Goal: Task Accomplishment & Management: Use online tool/utility

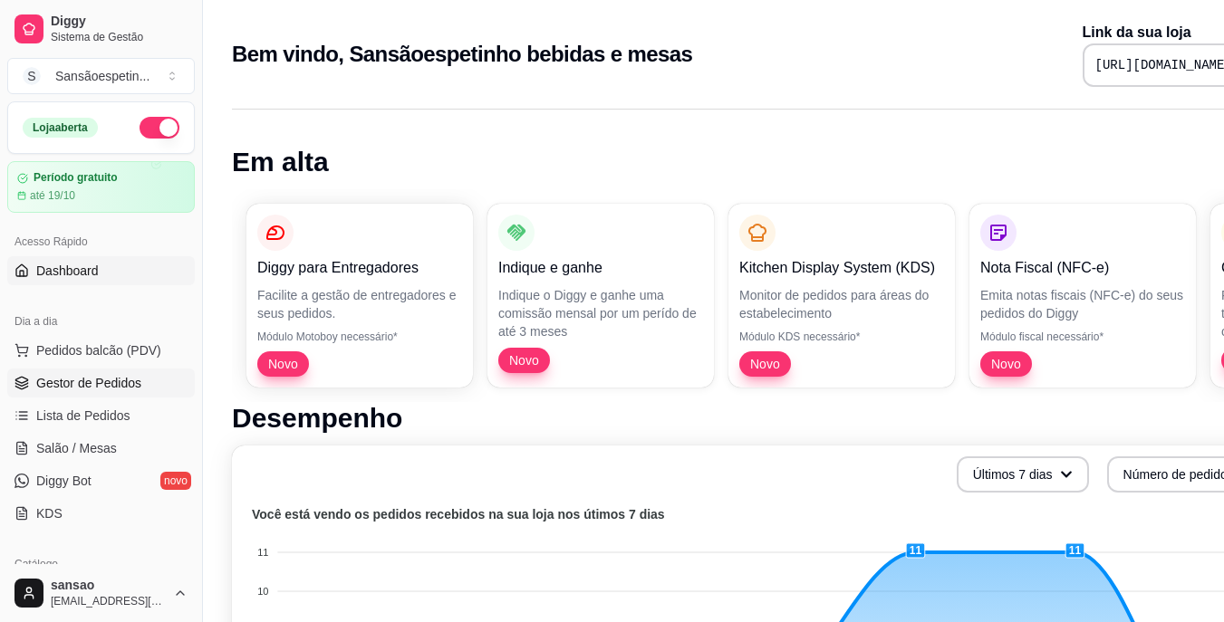
click at [48, 382] on span "Gestor de Pedidos" at bounding box center [88, 383] width 105 height 18
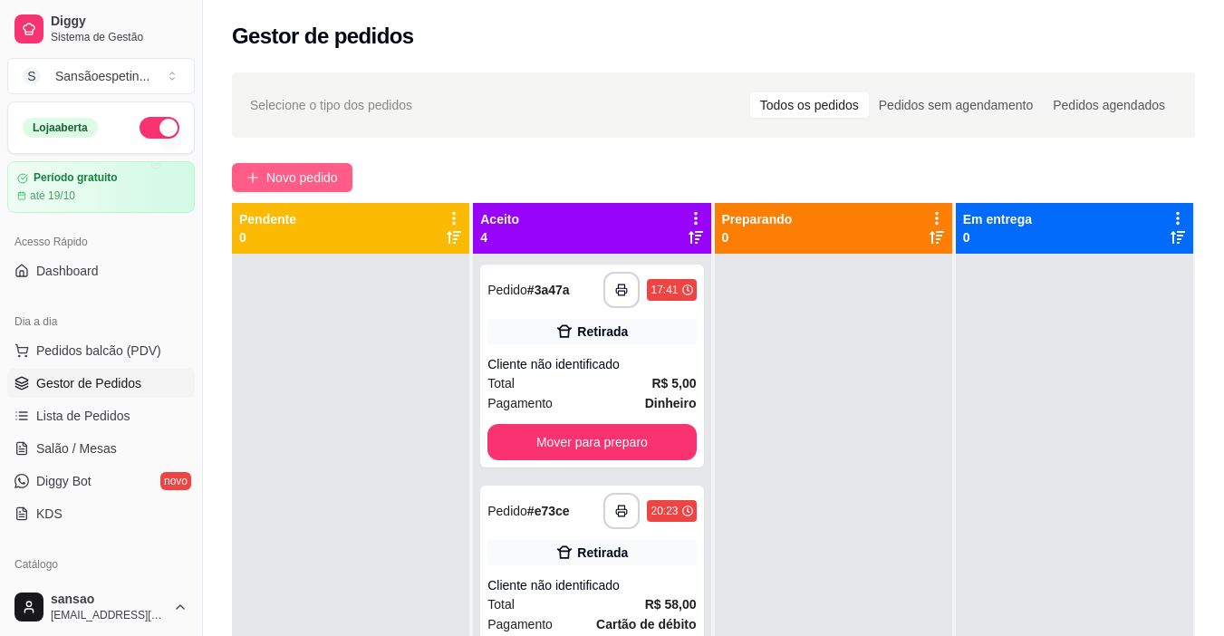
click at [336, 176] on span "Novo pedido" at bounding box center [302, 178] width 72 height 20
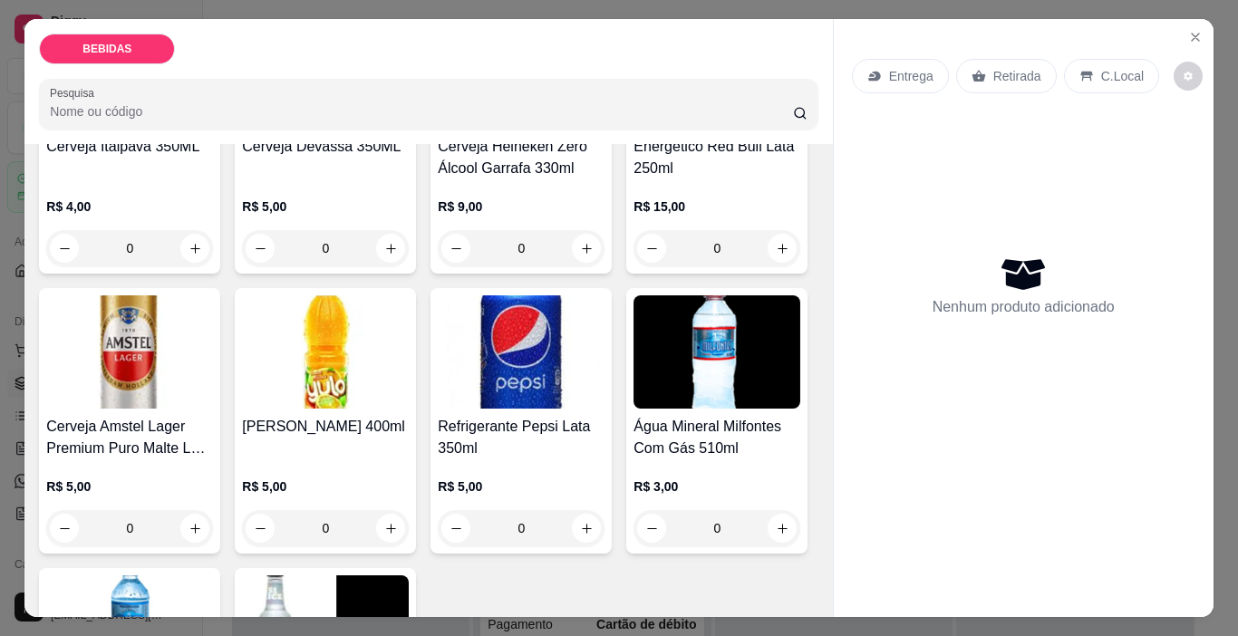
scroll to position [544, 0]
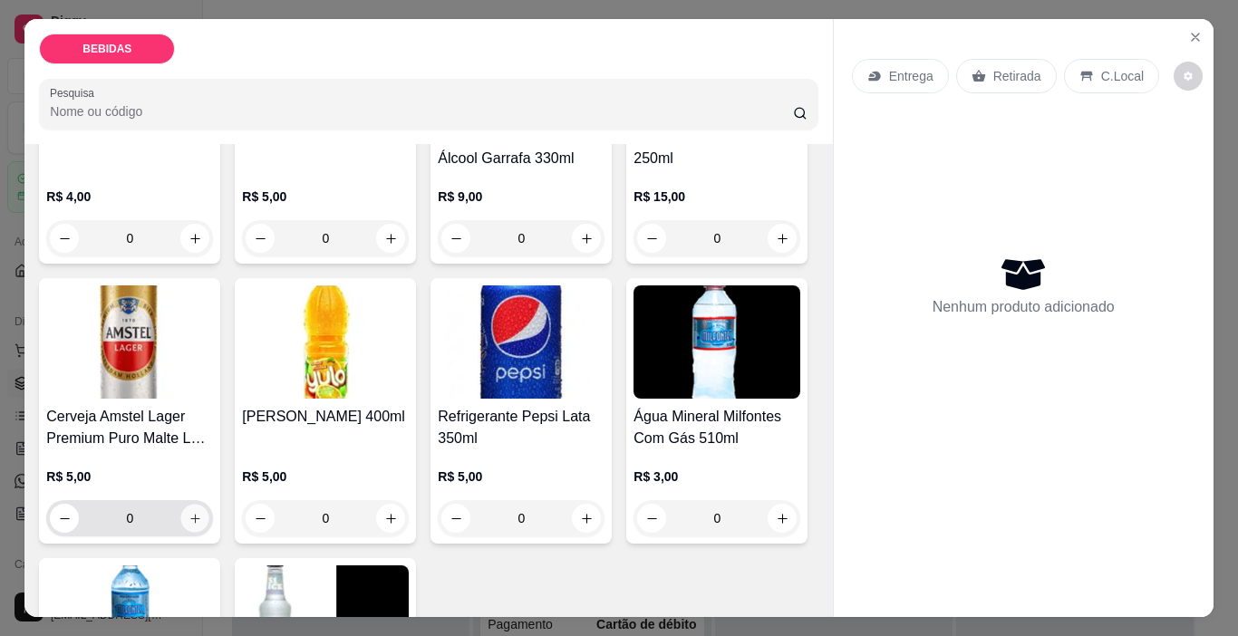
click at [209, 505] on button "increase-product-quantity" at bounding box center [195, 519] width 28 height 28
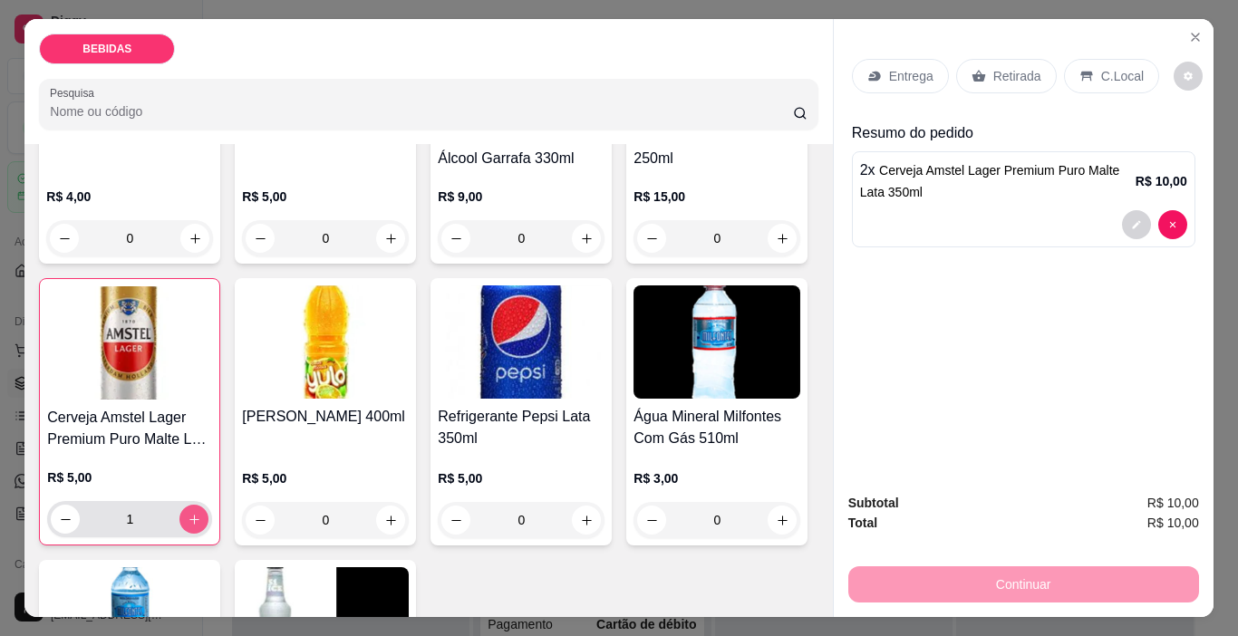
type input "2"
click at [1015, 70] on p "Retirada" at bounding box center [1017, 76] width 48 height 18
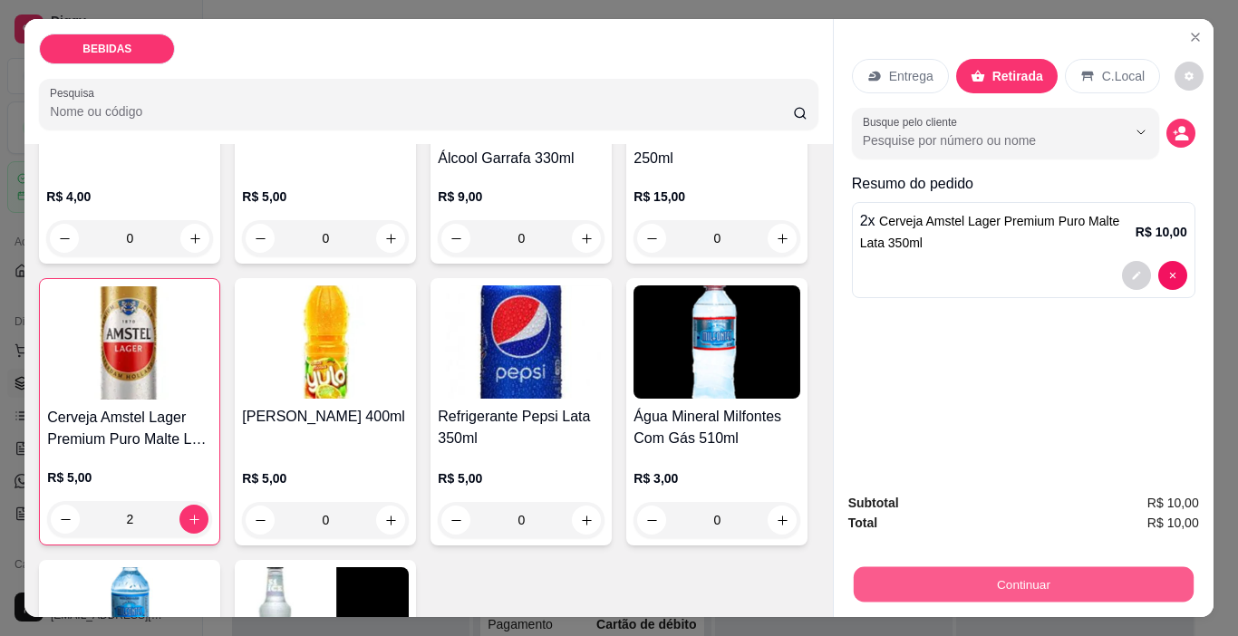
click at [1116, 593] on button "Continuar" at bounding box center [1023, 584] width 340 height 35
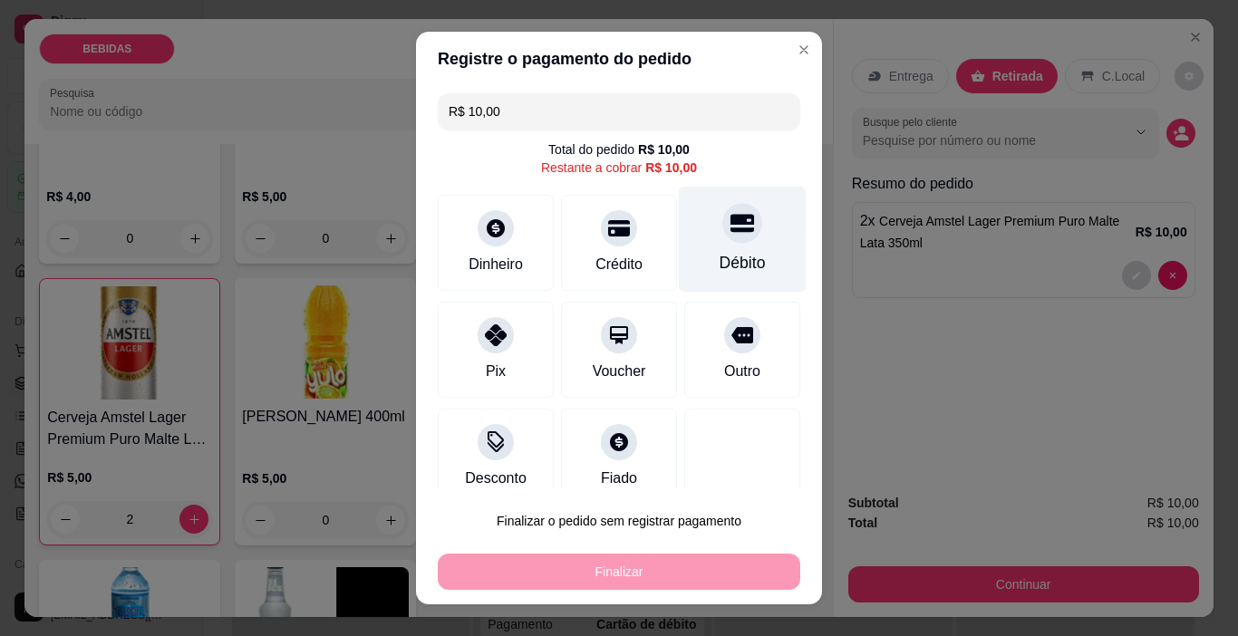
click at [722, 236] on div at bounding box center [742, 224] width 40 height 40
type input "R$ 0,00"
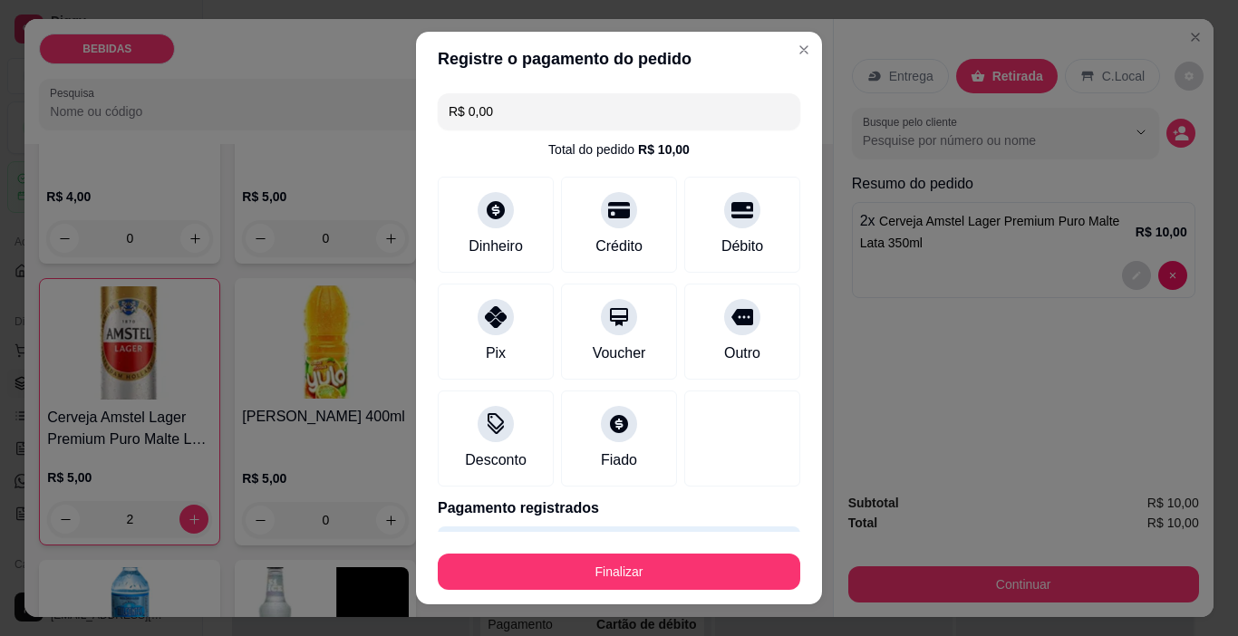
click at [513, 593] on footer "Finalizar" at bounding box center [619, 568] width 406 height 72
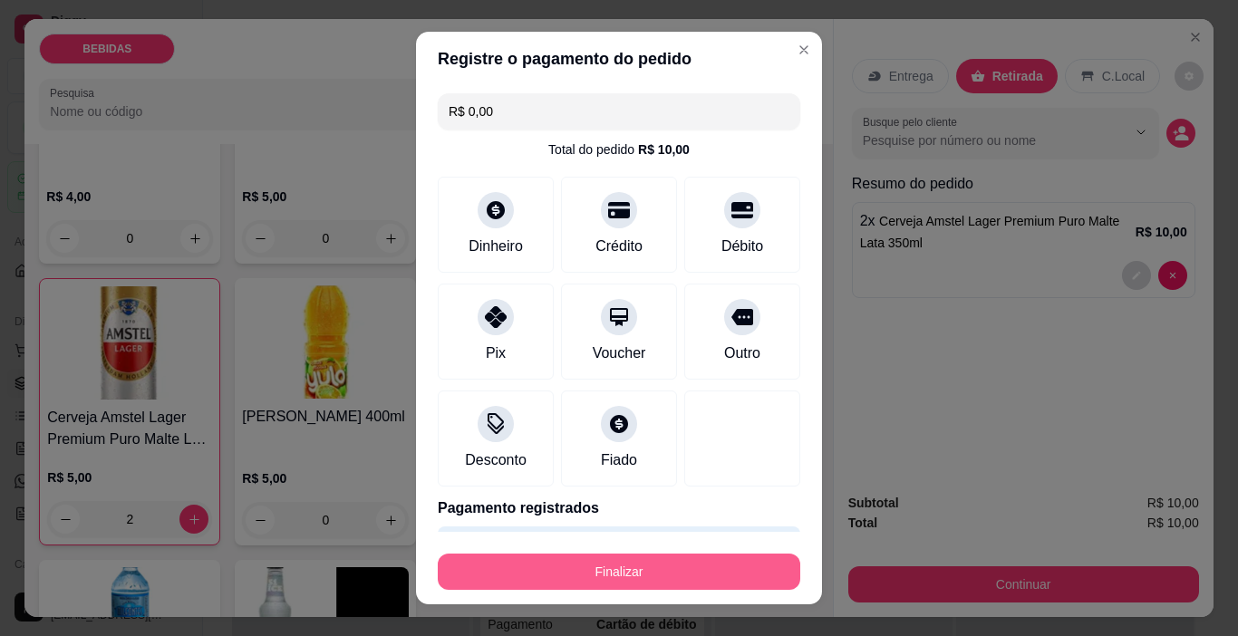
click at [514, 588] on button "Finalizar" at bounding box center [619, 572] width 362 height 36
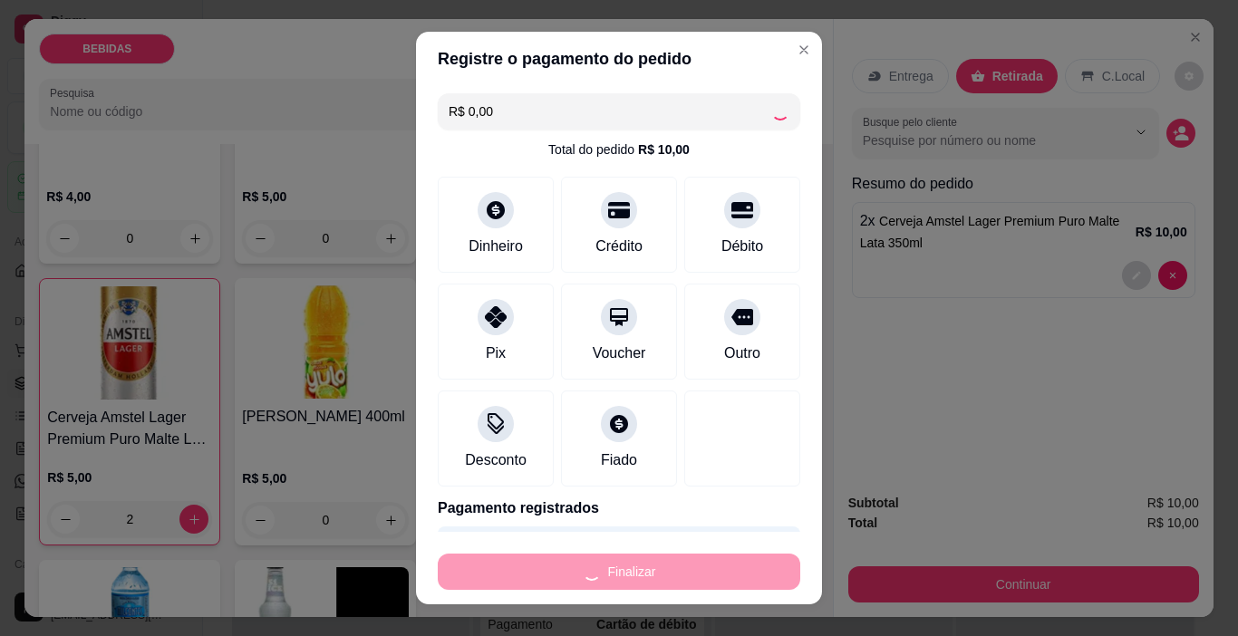
type input "0"
type input "-R$ 10,00"
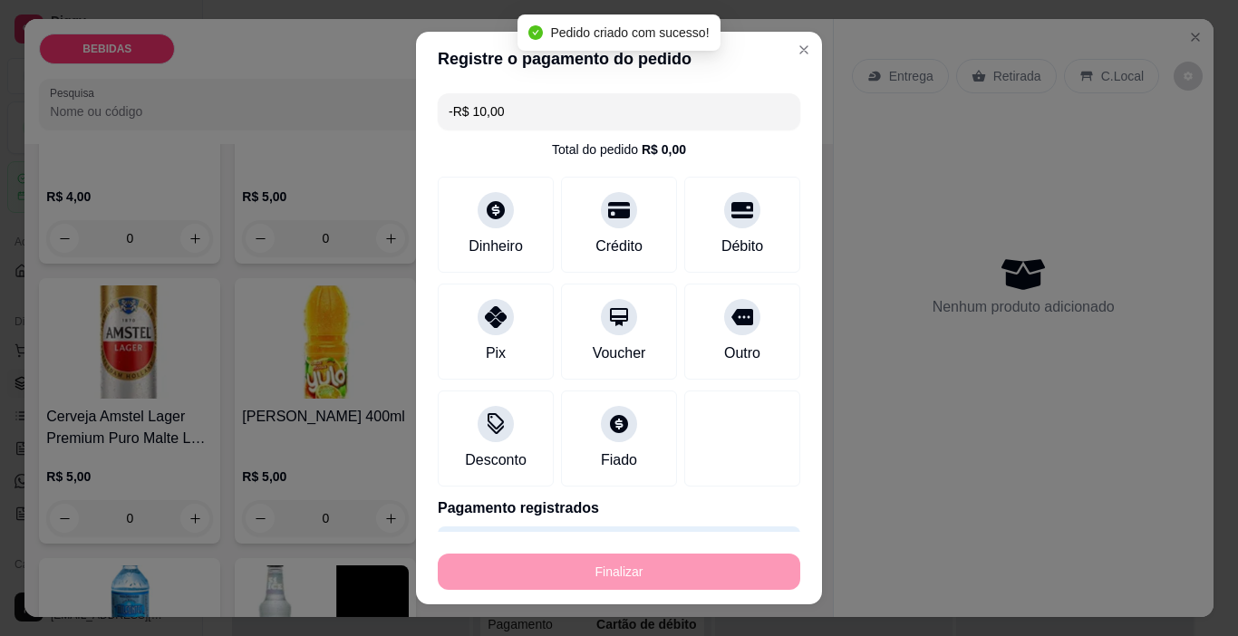
click at [515, 588] on div "Finalizar" at bounding box center [619, 572] width 362 height 36
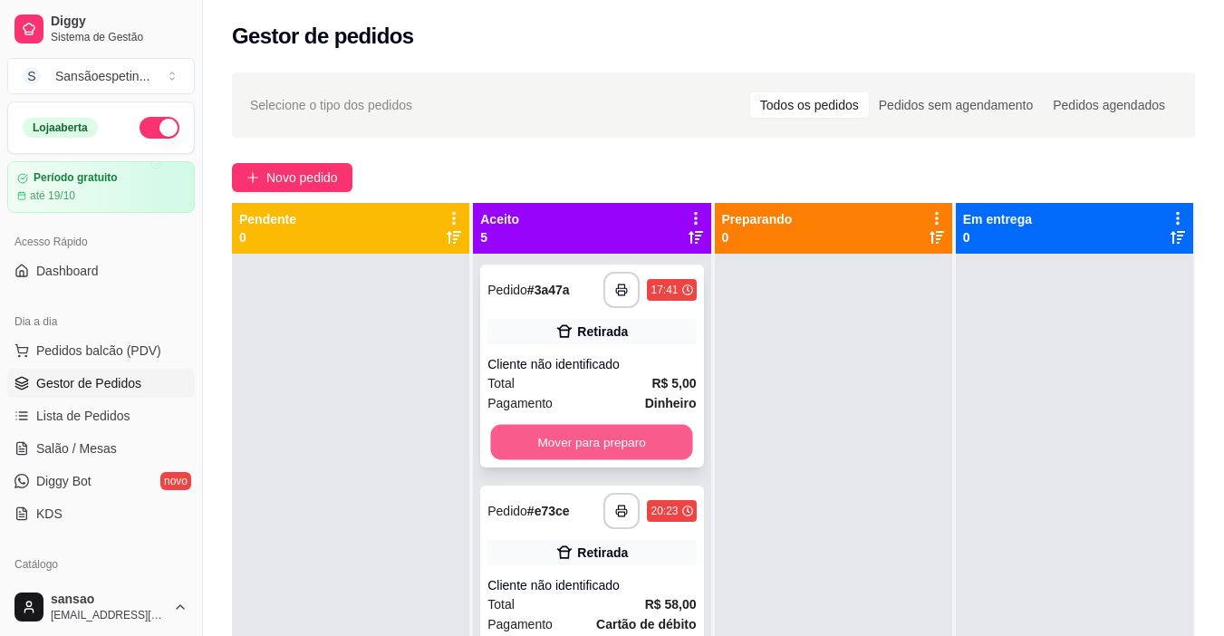
click at [626, 433] on button "Mover para preparo" at bounding box center [592, 442] width 202 height 35
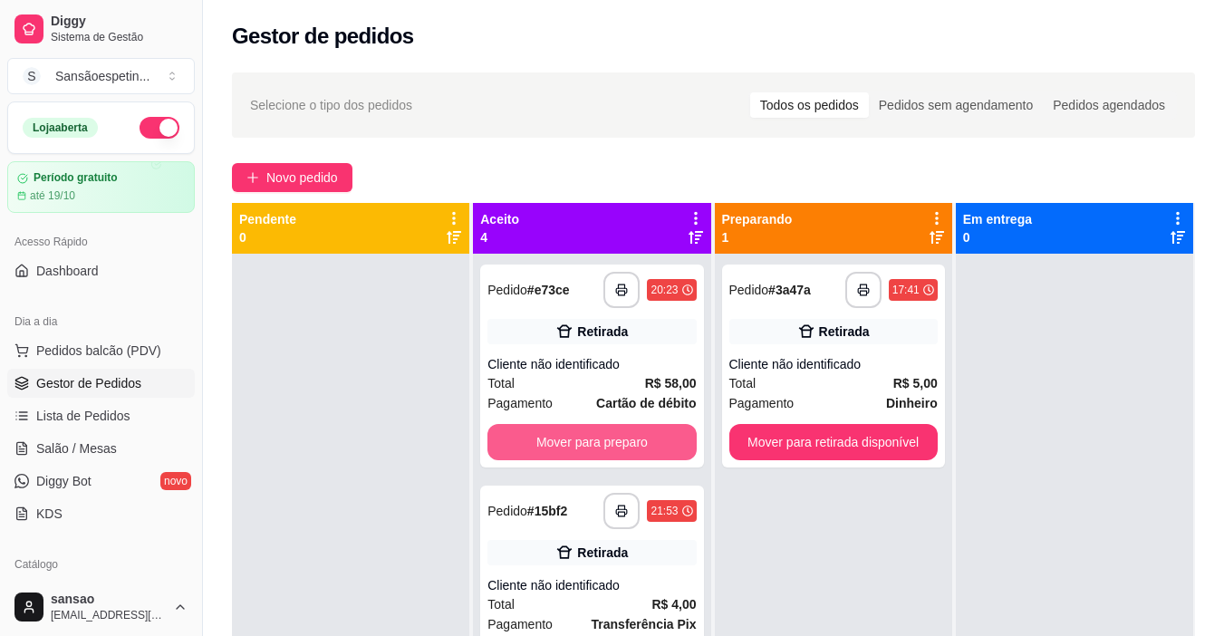
click at [626, 433] on button "Mover para preparo" at bounding box center [591, 442] width 208 height 36
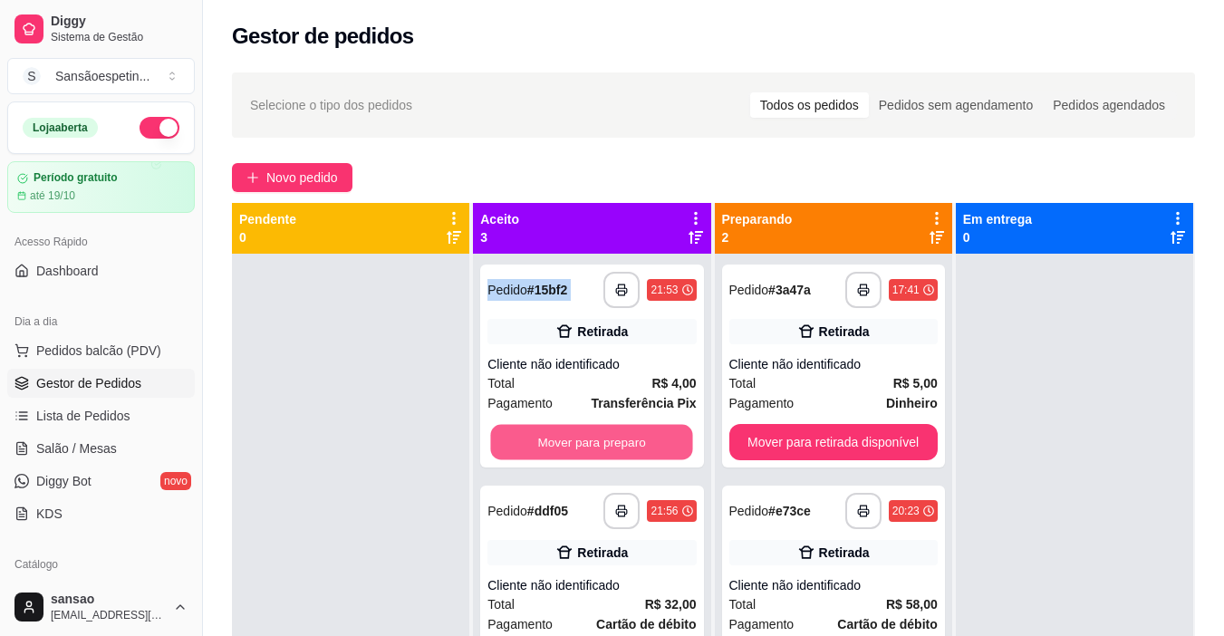
click at [626, 433] on button "Mover para preparo" at bounding box center [592, 442] width 202 height 35
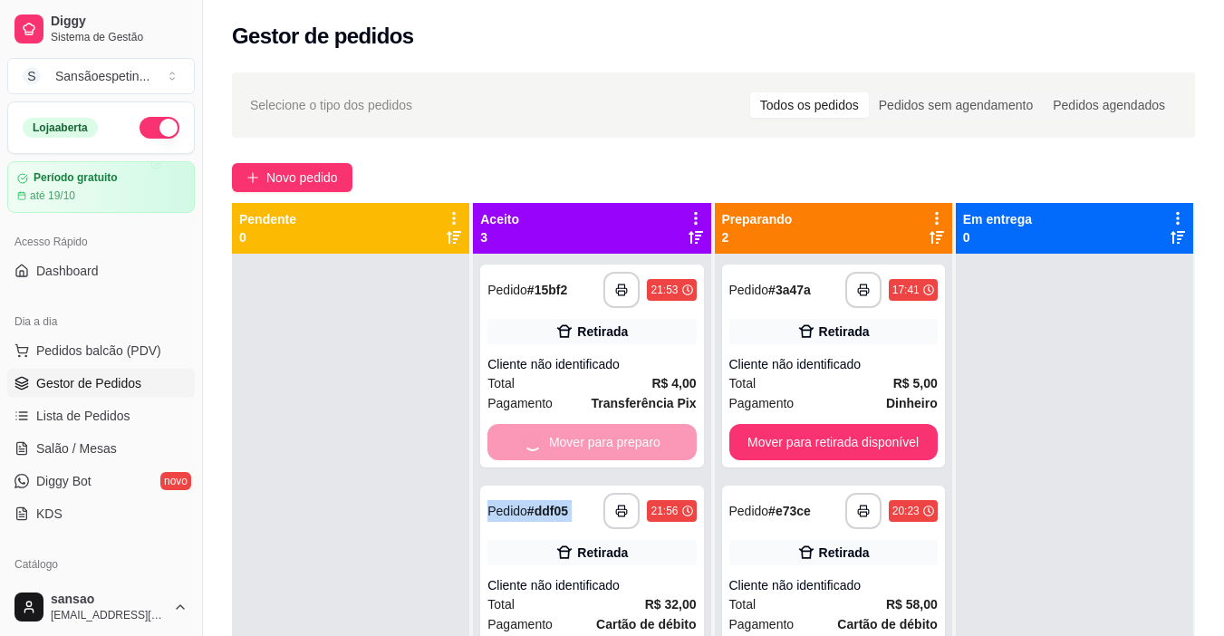
click at [626, 433] on div "Mover para preparo" at bounding box center [591, 442] width 208 height 36
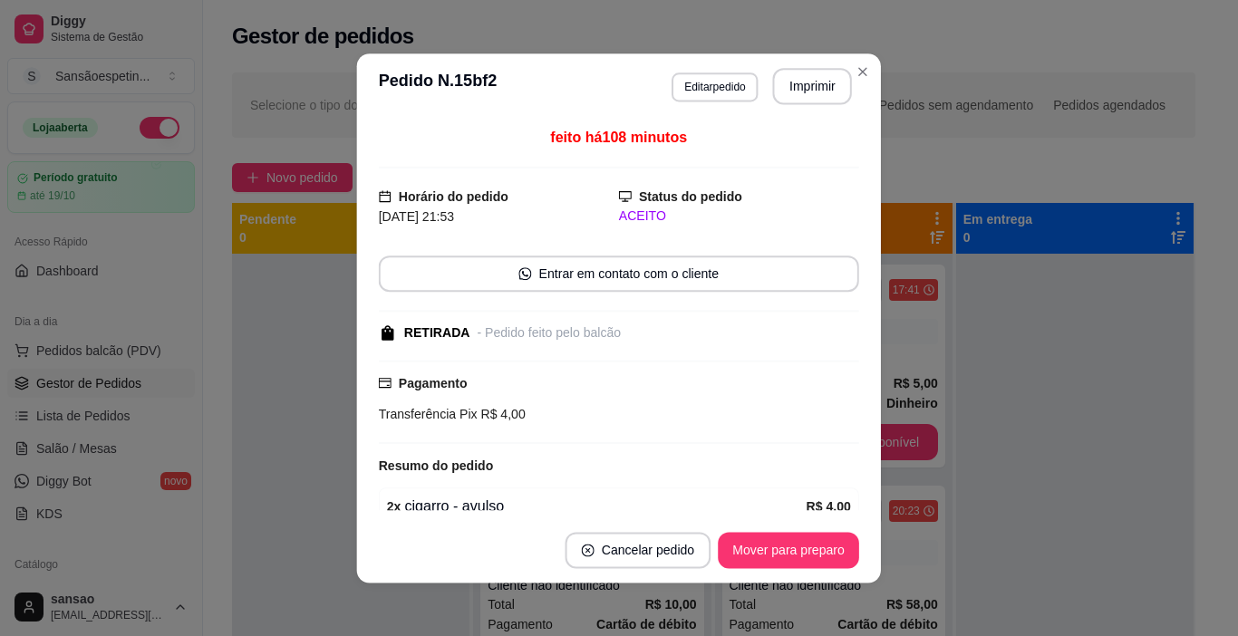
click at [626, 433] on div "Pagamento Transferência Pix R$ 4,00" at bounding box center [619, 401] width 480 height 83
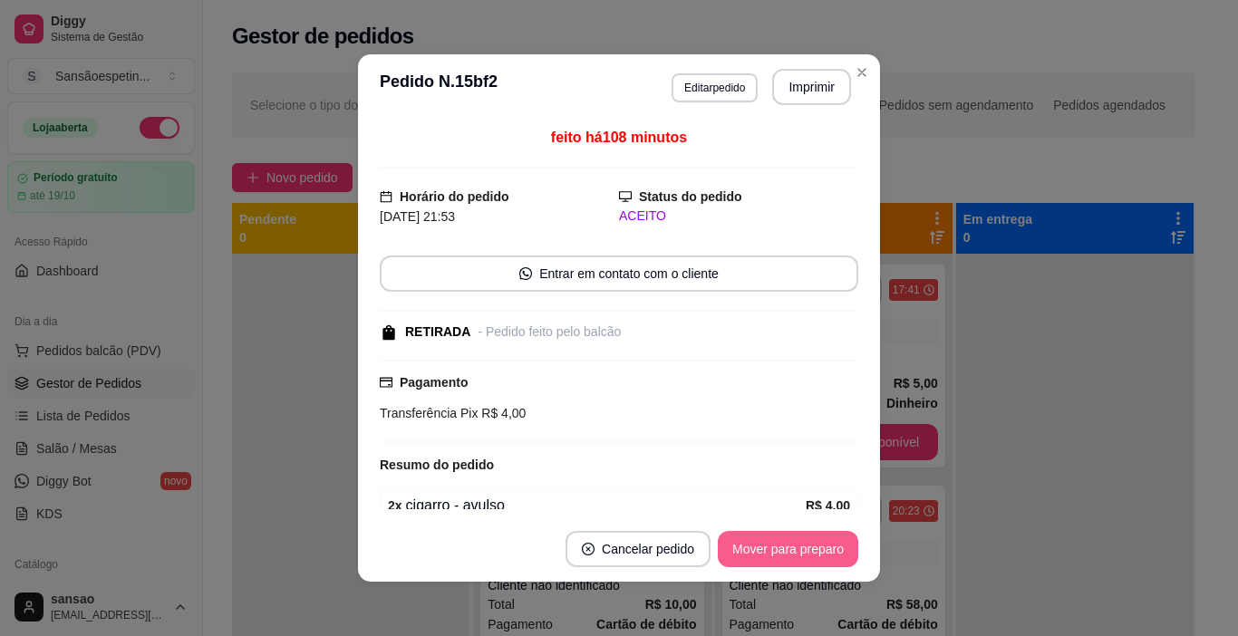
click at [774, 542] on button "Mover para preparo" at bounding box center [788, 549] width 140 height 36
click at [774, 542] on button "Mover para retirada disponível" at bounding box center [758, 549] width 194 height 35
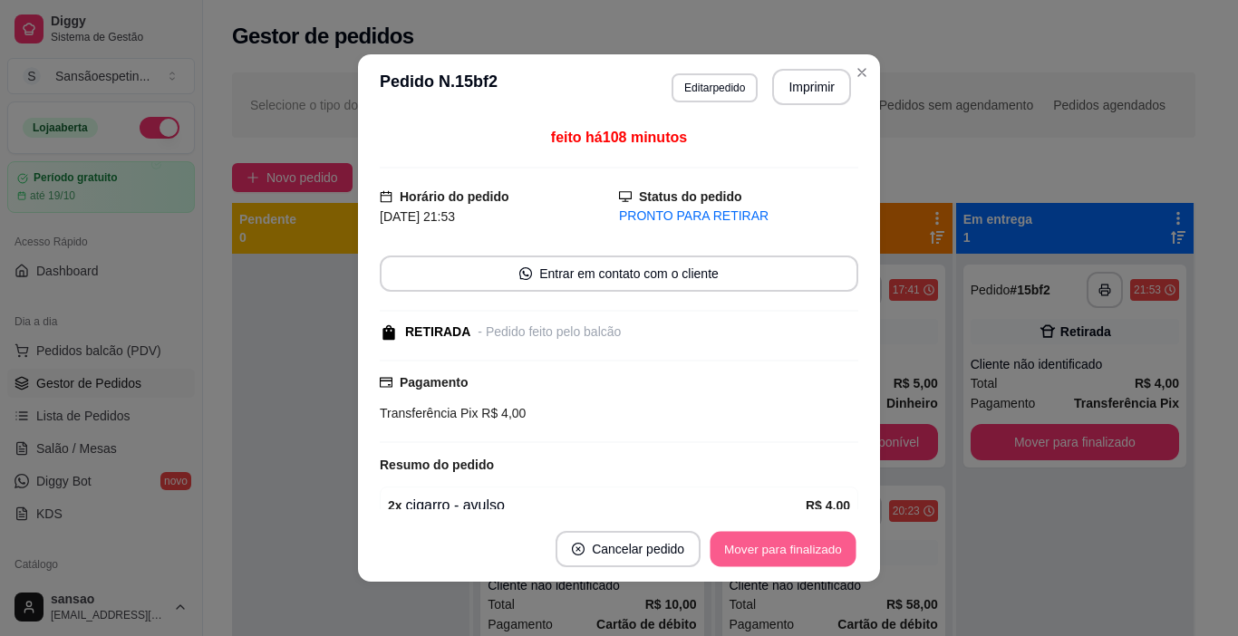
click at [773, 541] on button "Mover para finalizado" at bounding box center [783, 549] width 146 height 35
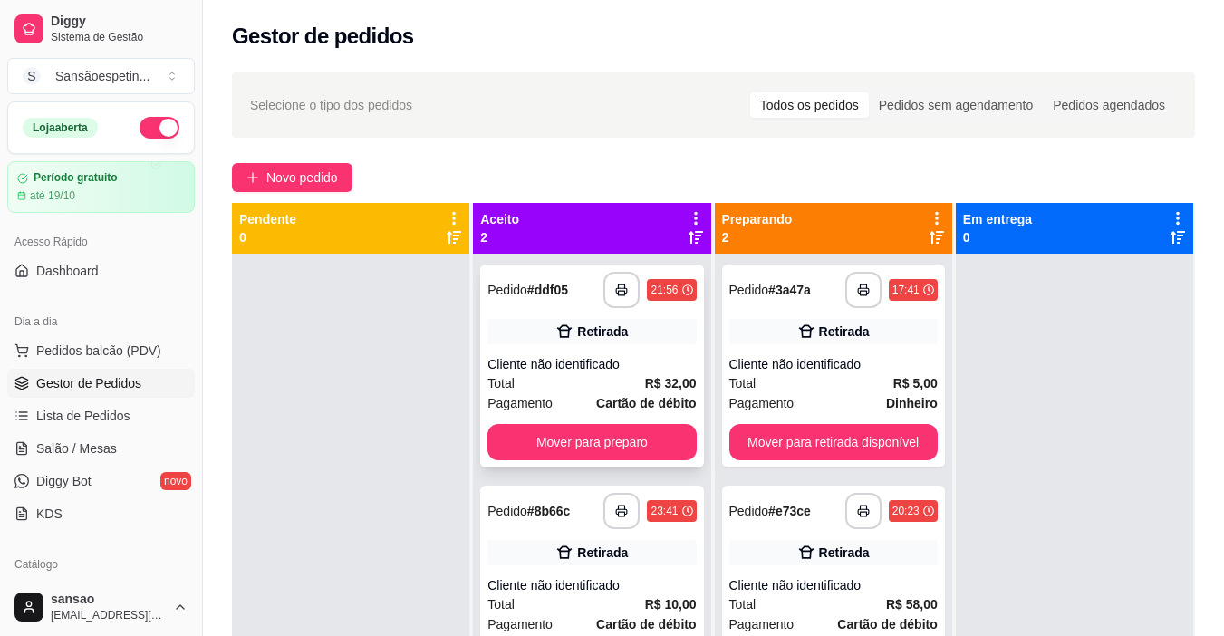
click at [662, 420] on div "**********" at bounding box center [591, 366] width 223 height 203
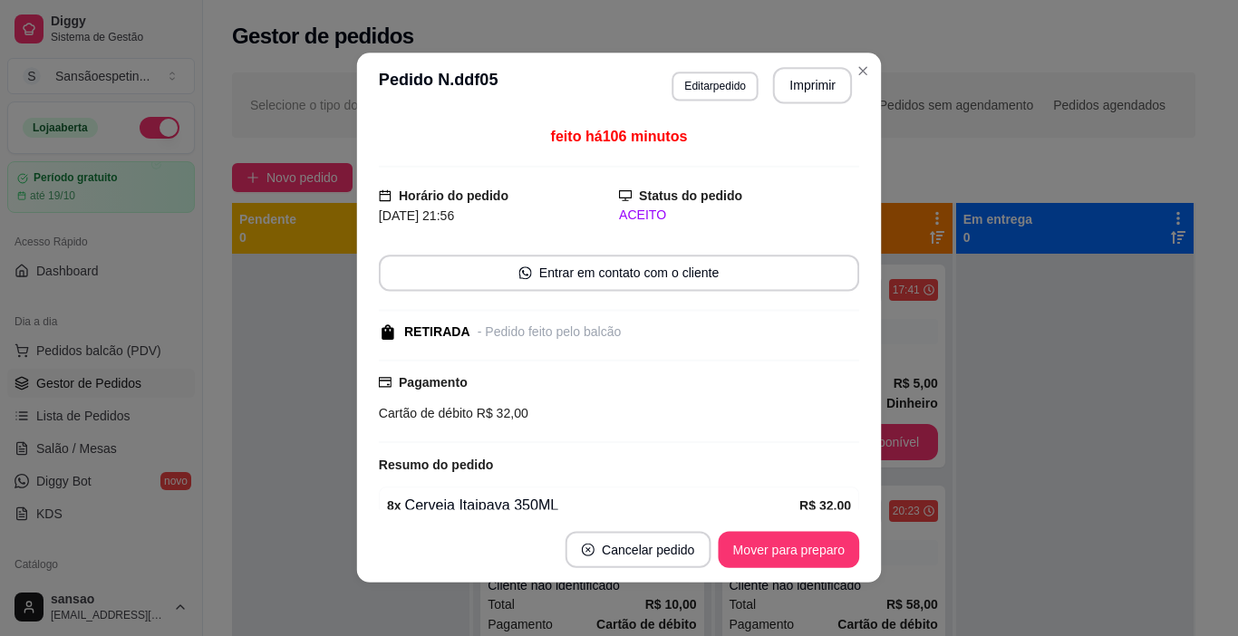
click at [661, 420] on div "Cartão de débito R$ 32,00" at bounding box center [619, 413] width 480 height 20
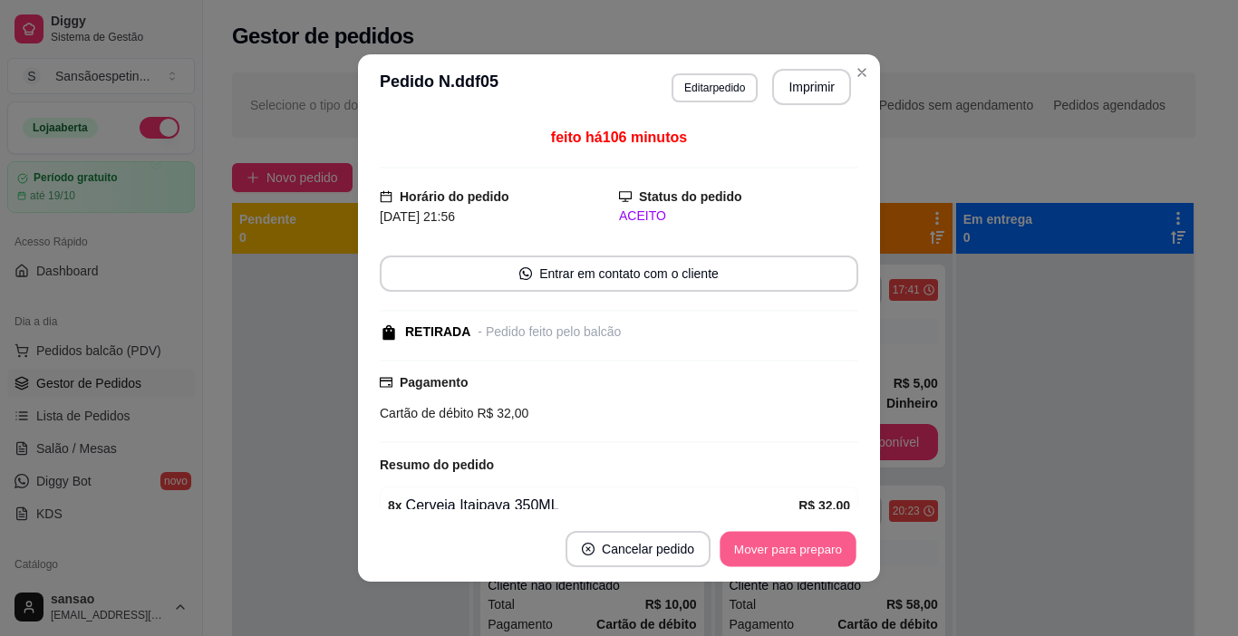
click at [757, 543] on button "Mover para preparo" at bounding box center [787, 549] width 136 height 35
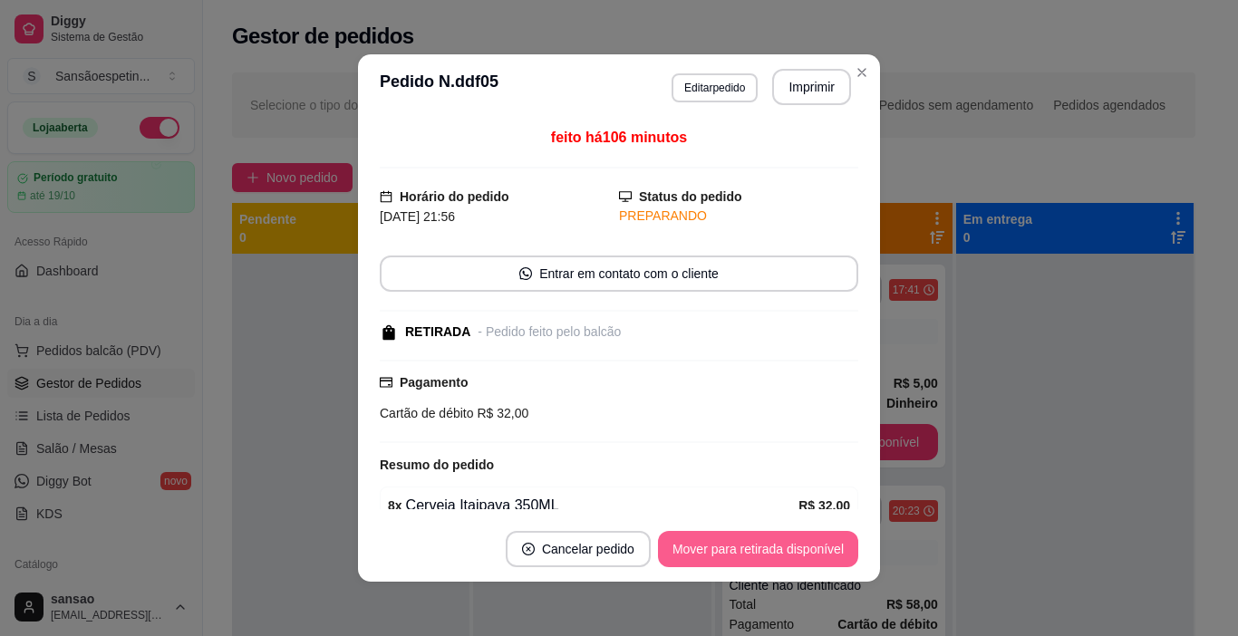
click at [781, 543] on button "Mover para retirada disponível" at bounding box center [758, 549] width 200 height 36
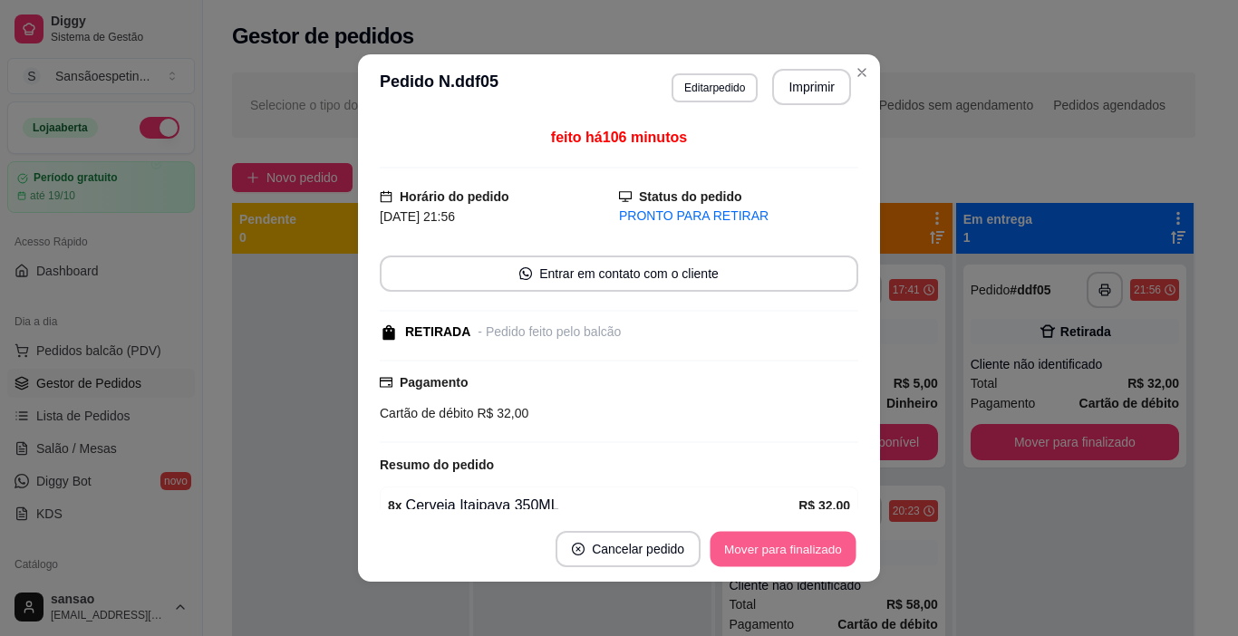
click at [781, 543] on button "Mover para finalizado" at bounding box center [783, 549] width 146 height 35
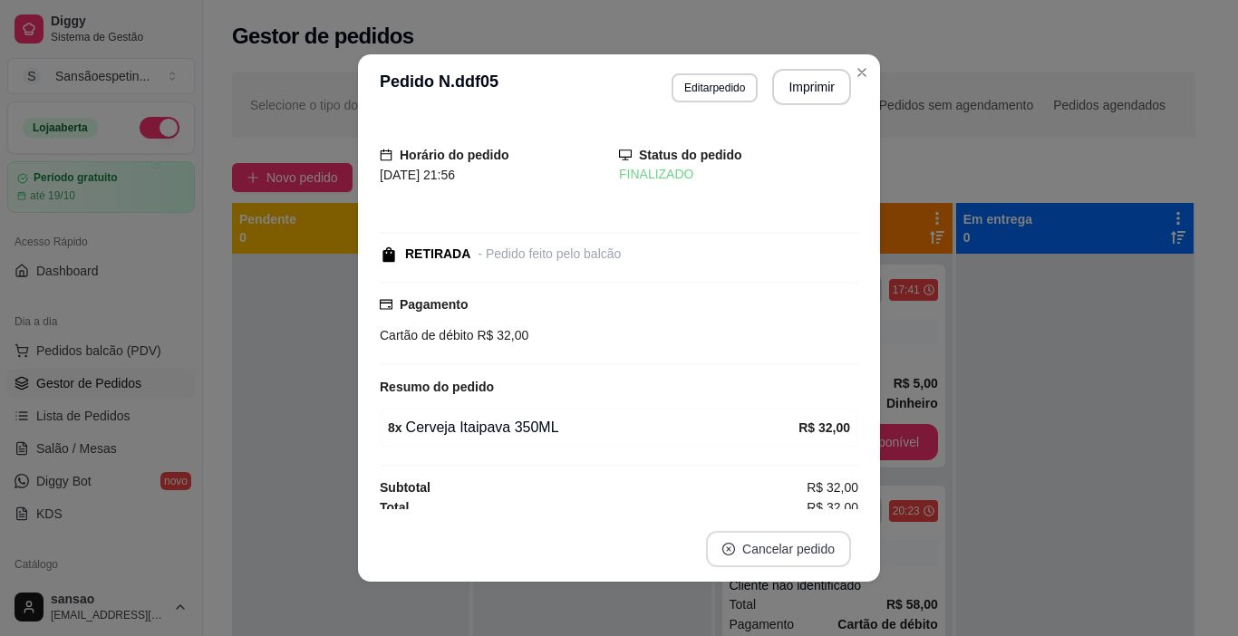
click at [781, 543] on button "Cancelar pedido" at bounding box center [778, 549] width 145 height 36
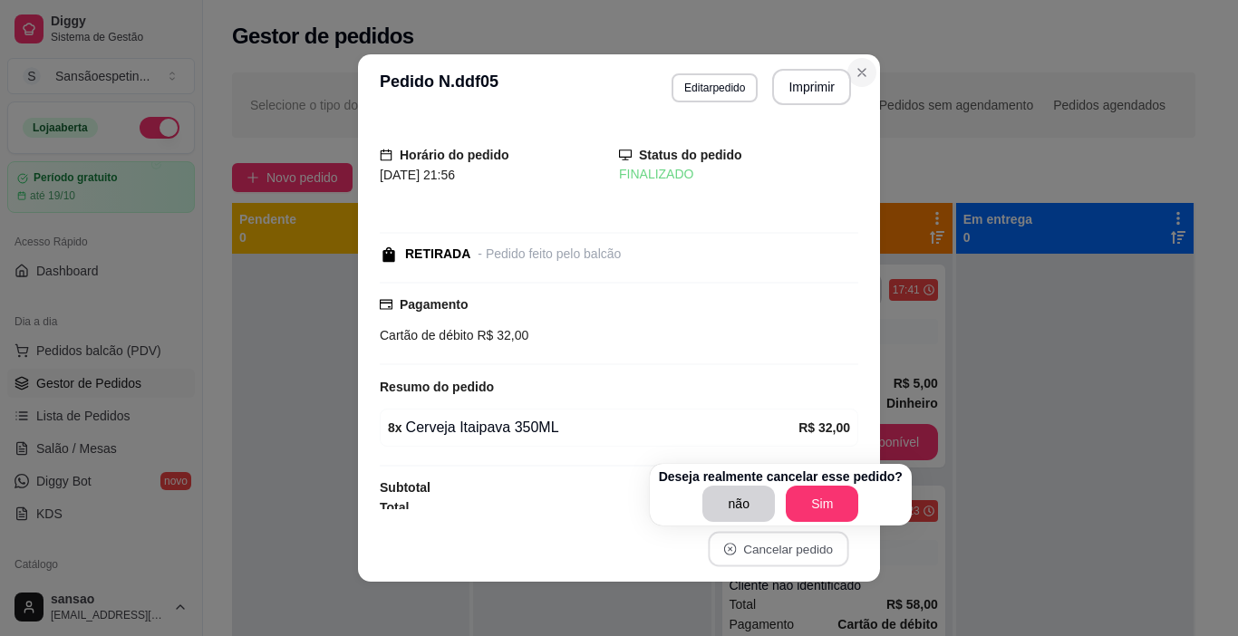
click at [859, 77] on icon "Close" at bounding box center [861, 72] width 14 height 14
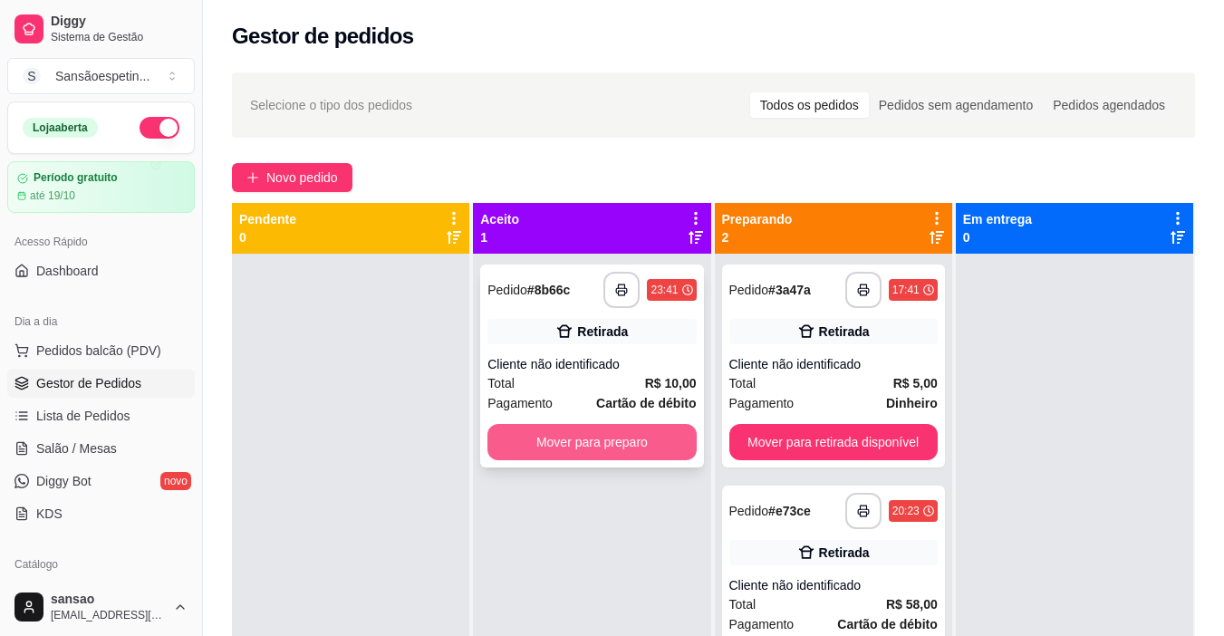
click at [668, 449] on button "Mover para preparo" at bounding box center [591, 442] width 208 height 36
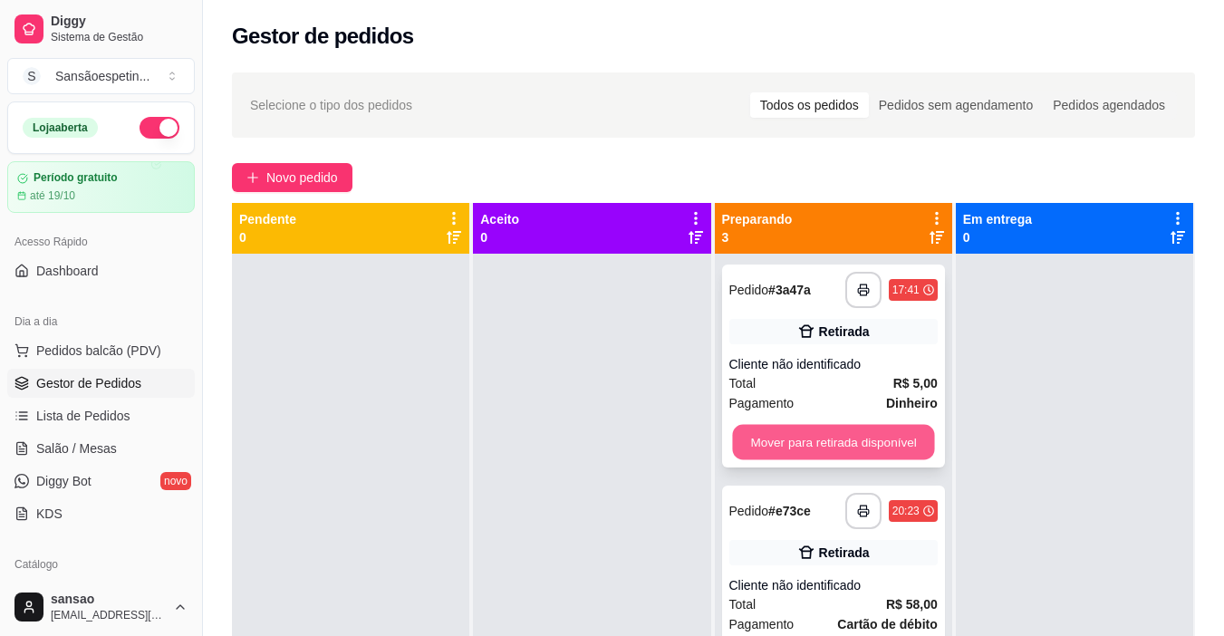
click at [757, 447] on button "Mover para retirada disponível" at bounding box center [833, 442] width 202 height 35
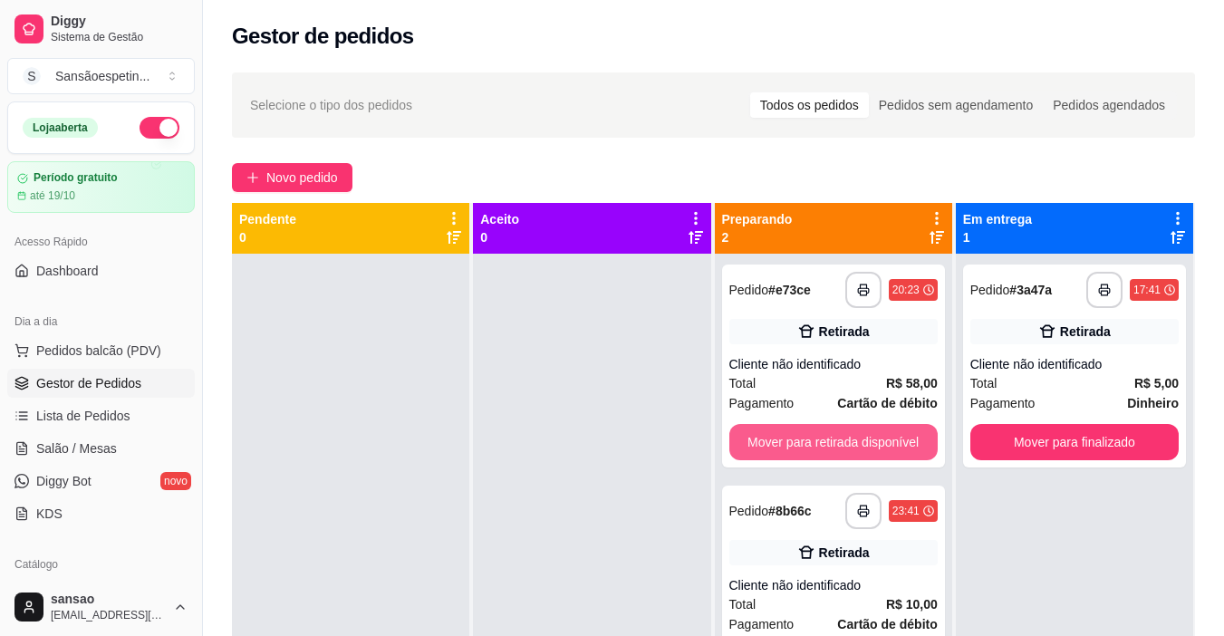
click at [757, 447] on button "Mover para retirada disponível" at bounding box center [833, 442] width 208 height 36
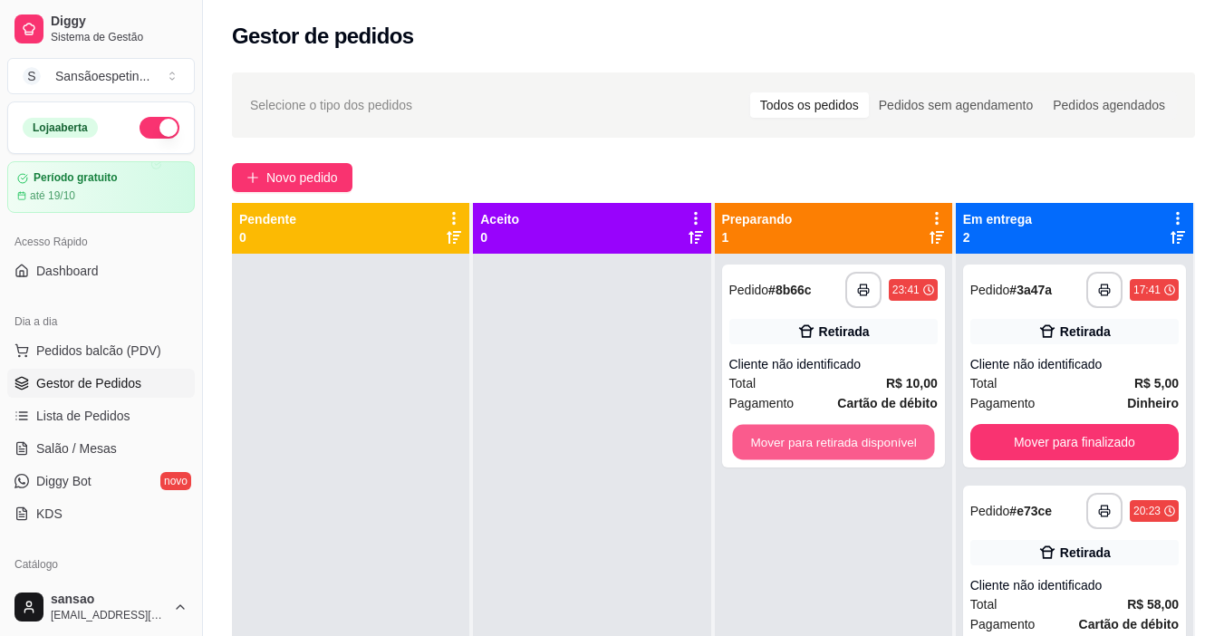
click at [757, 447] on button "Mover para retirada disponível" at bounding box center [833, 442] width 202 height 35
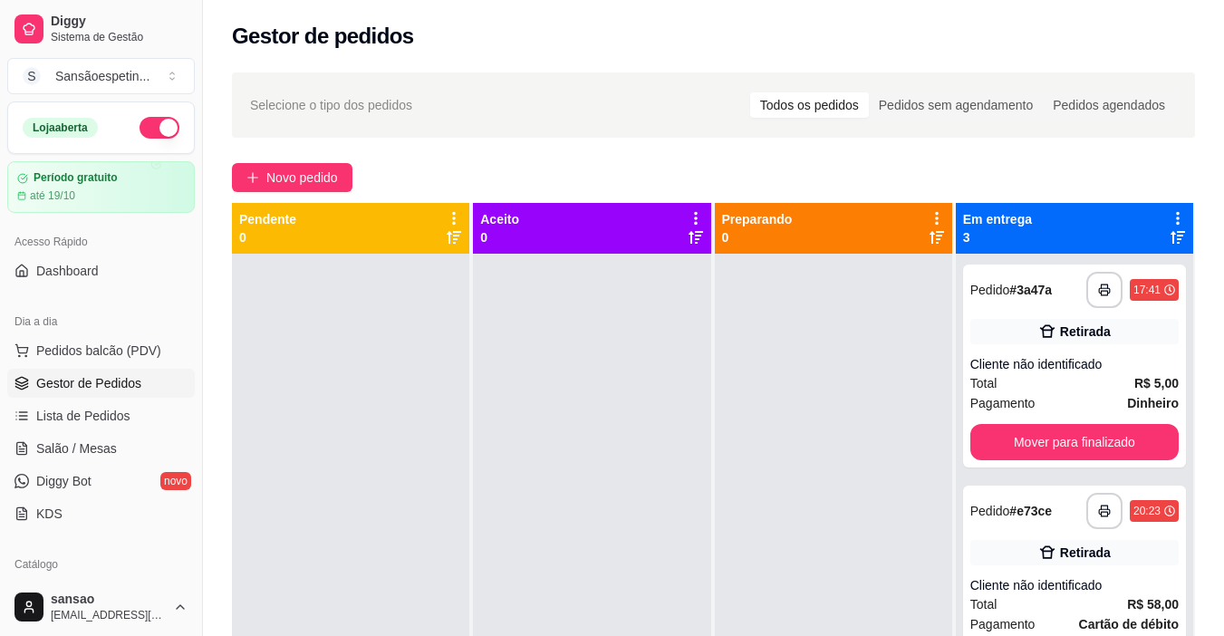
click at [757, 447] on div at bounding box center [833, 572] width 237 height 636
click at [1071, 441] on button "Mover para finalizado" at bounding box center [1074, 442] width 208 height 36
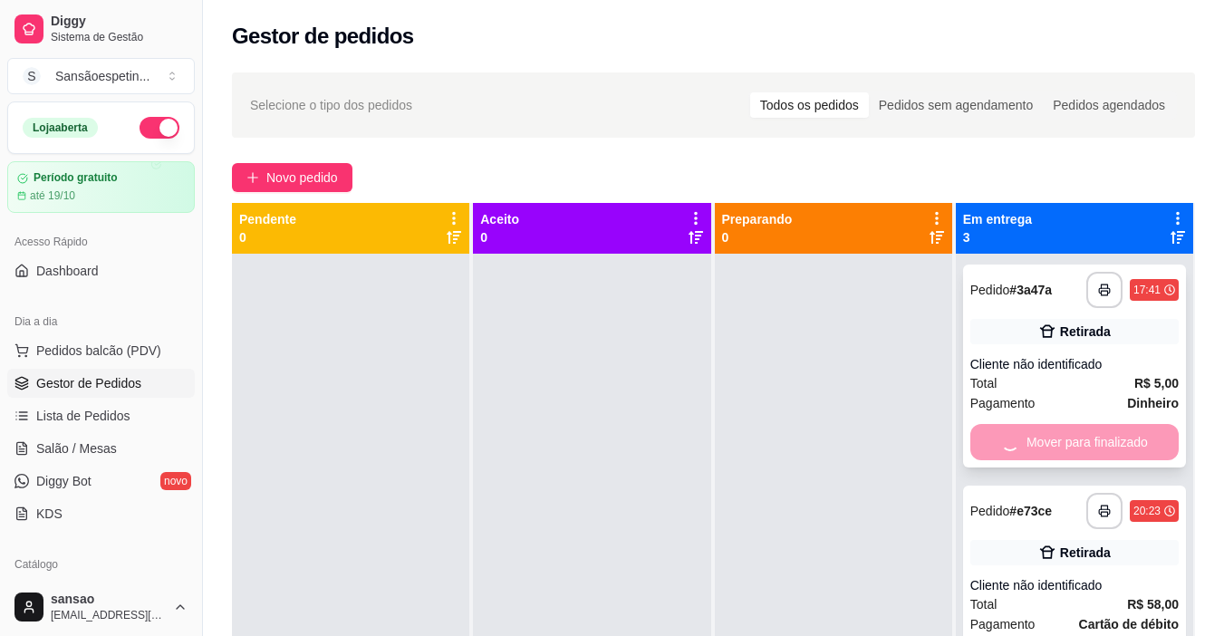
click at [1064, 442] on div "Mover para finalizado" at bounding box center [1074, 442] width 208 height 36
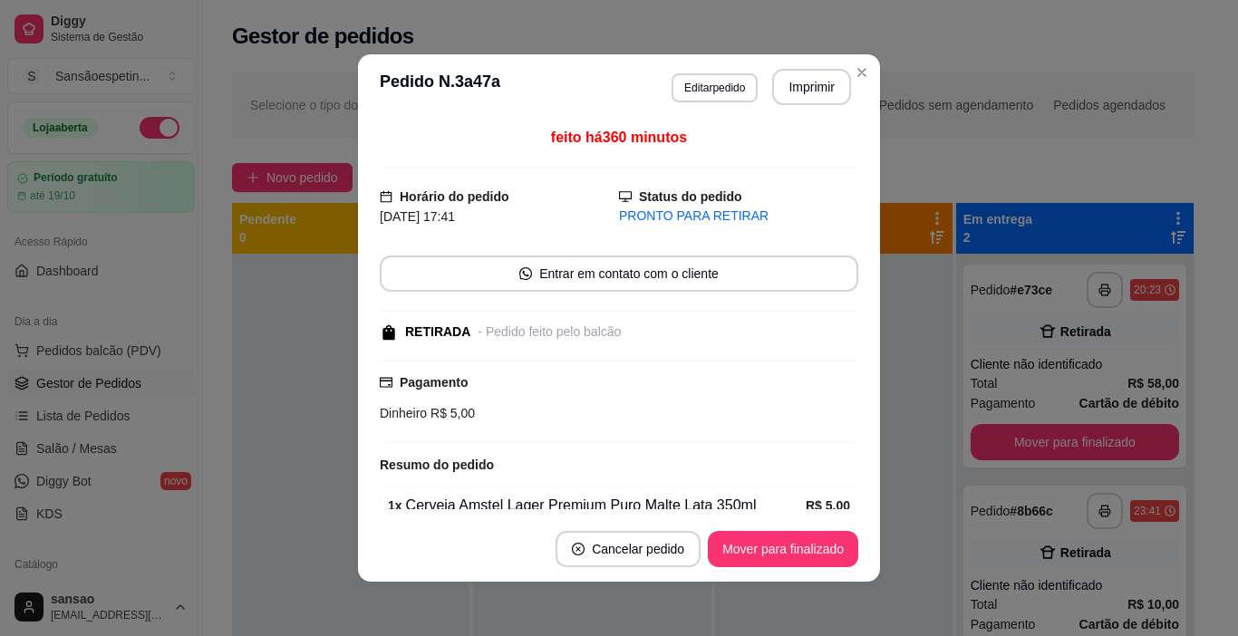
click at [812, 520] on footer "Cancelar pedido Mover para finalizado" at bounding box center [619, 548] width 522 height 65
click at [805, 543] on button "Mover para finalizado" at bounding box center [783, 549] width 146 height 35
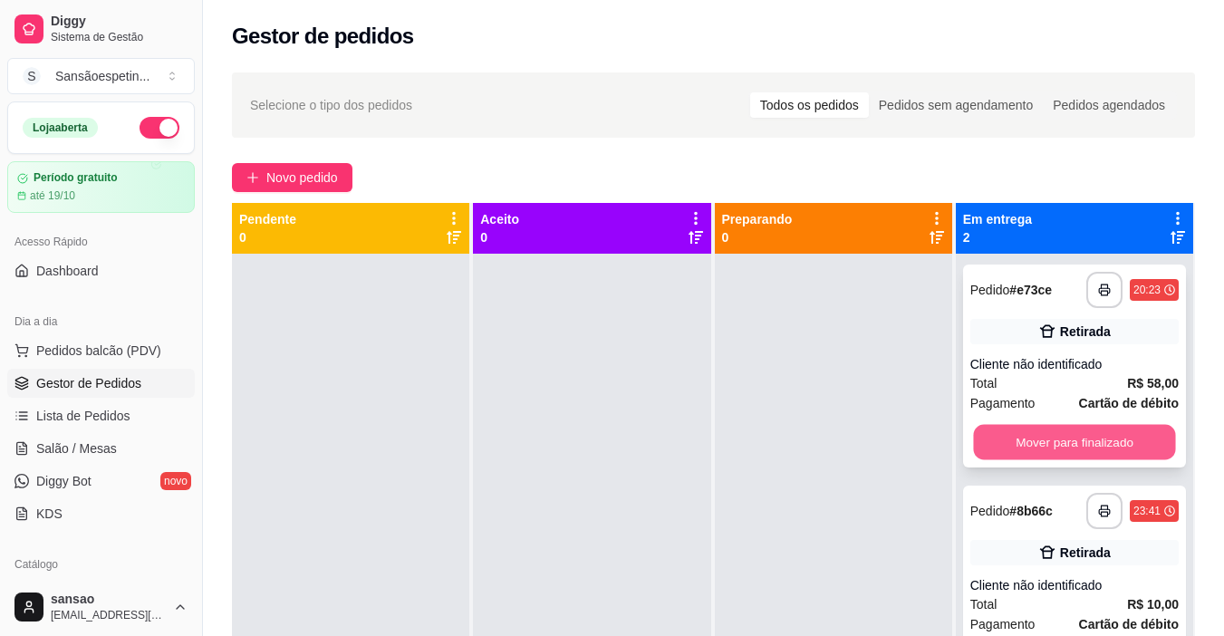
click at [1026, 442] on button "Mover para finalizado" at bounding box center [1074, 442] width 202 height 35
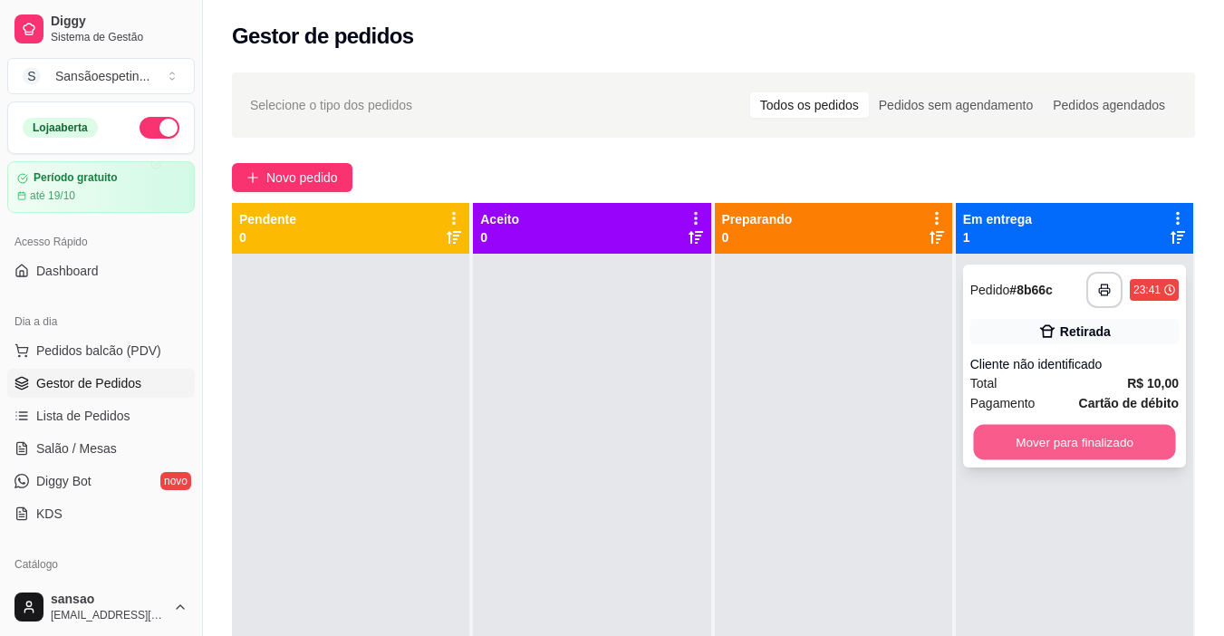
click at [983, 442] on button "Mover para finalizado" at bounding box center [1074, 442] width 202 height 35
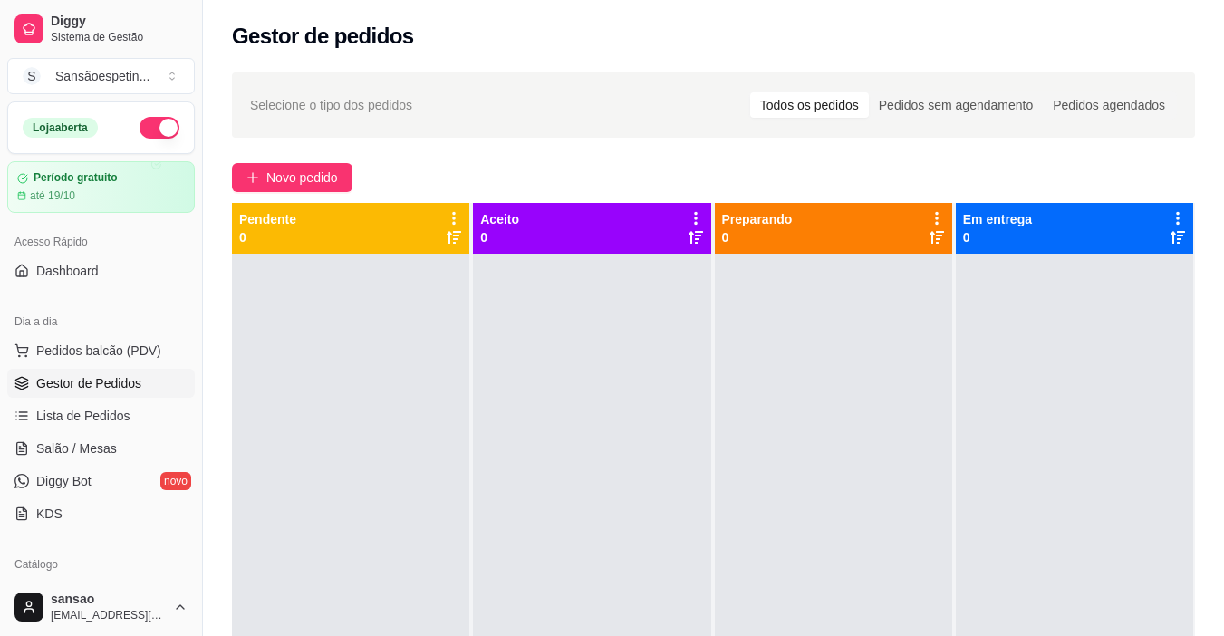
click at [64, 386] on span "Gestor de Pedidos" at bounding box center [88, 383] width 105 height 18
click at [117, 382] on span "Gestor de Pedidos" at bounding box center [88, 383] width 105 height 18
click at [265, 189] on button "Novo pedido" at bounding box center [292, 177] width 121 height 29
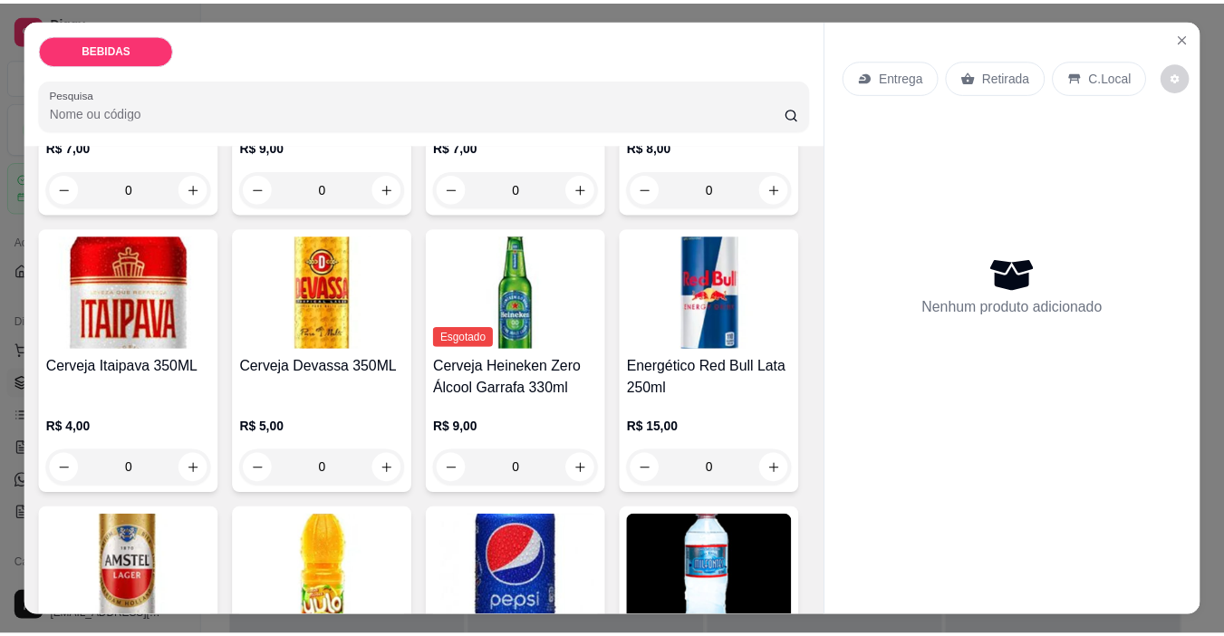
scroll to position [544, 0]
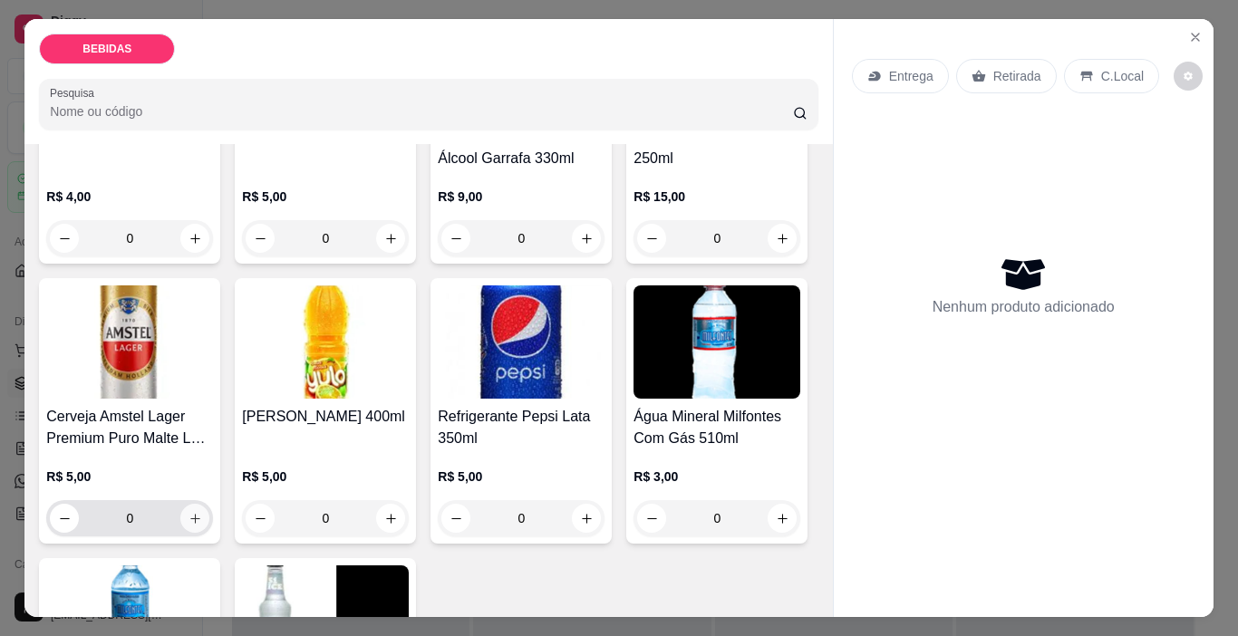
click at [200, 514] on icon "increase-product-quantity" at bounding box center [195, 519] width 10 height 10
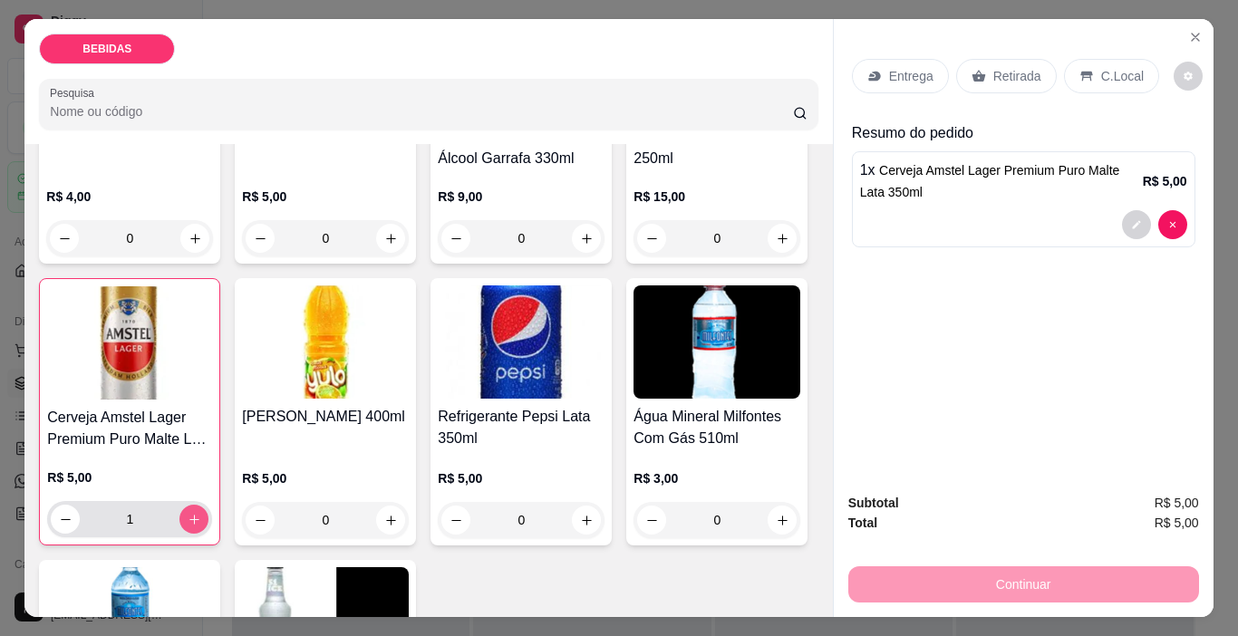
click at [201, 513] on icon "increase-product-quantity" at bounding box center [195, 520] width 14 height 14
type input "2"
click at [1003, 67] on p "Retirada" at bounding box center [1017, 76] width 48 height 18
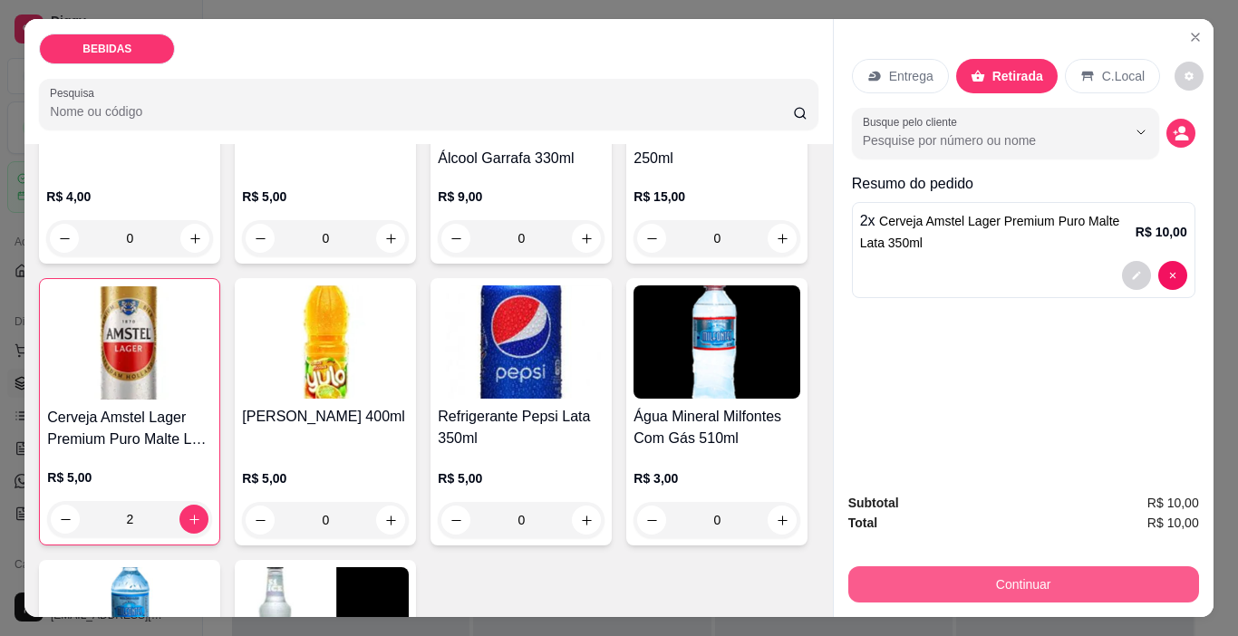
click at [1027, 566] on button "Continuar" at bounding box center [1023, 584] width 351 height 36
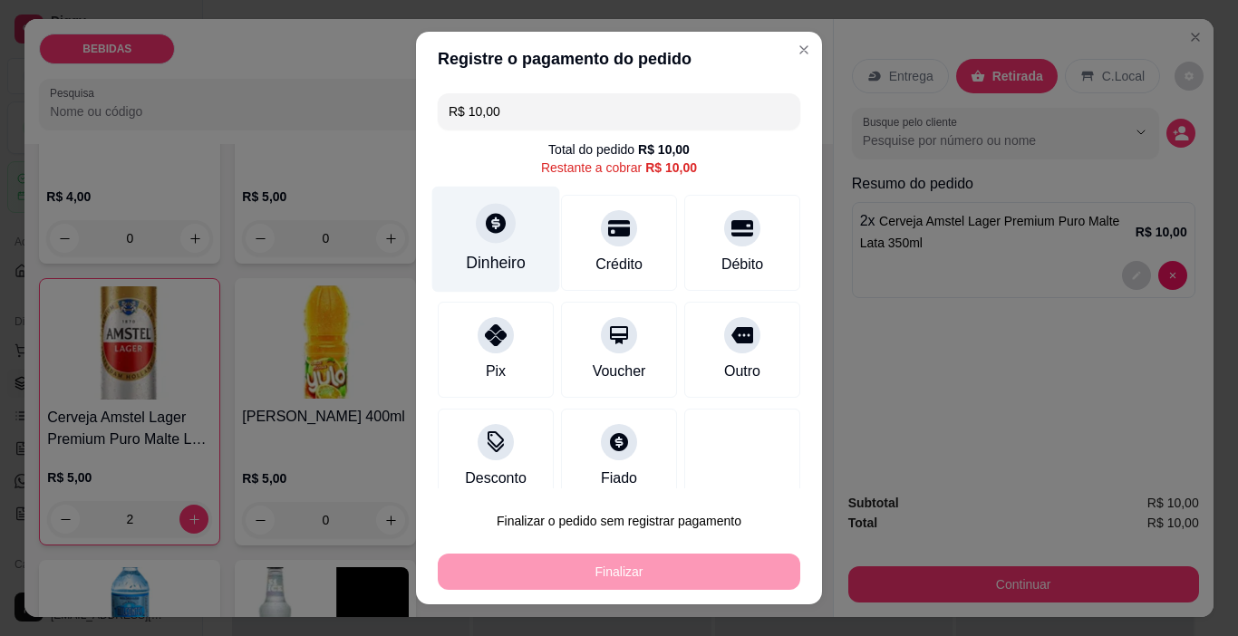
click at [487, 256] on div "Dinheiro" at bounding box center [496, 263] width 60 height 24
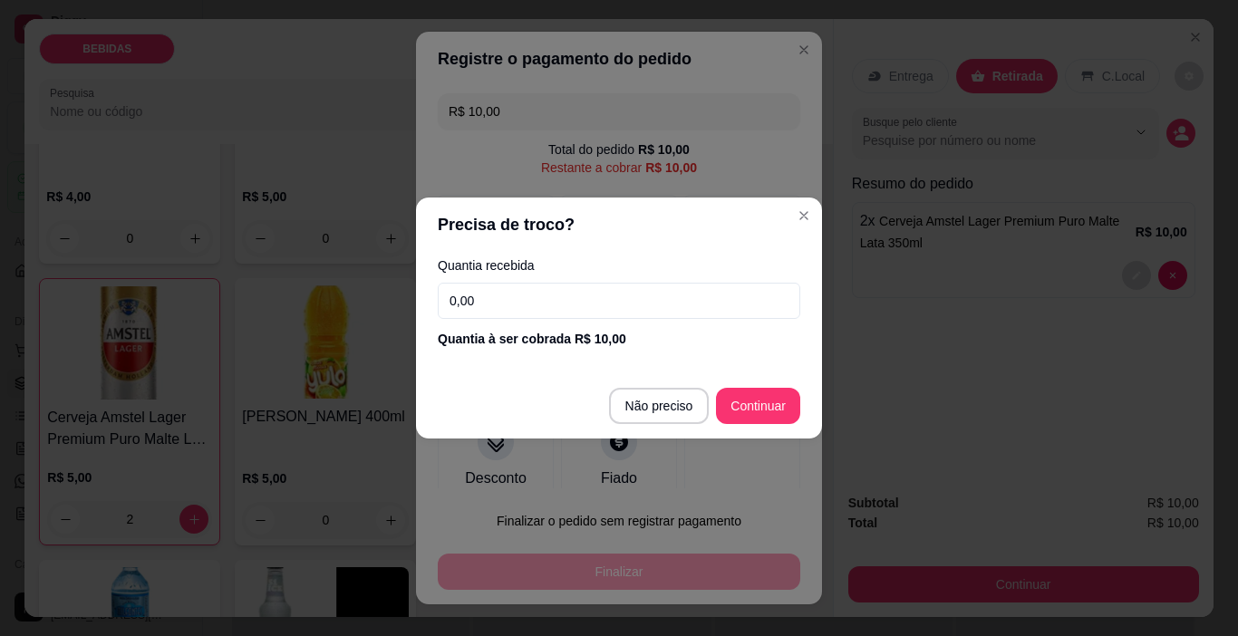
click at [599, 298] on input "0,00" at bounding box center [619, 301] width 362 height 36
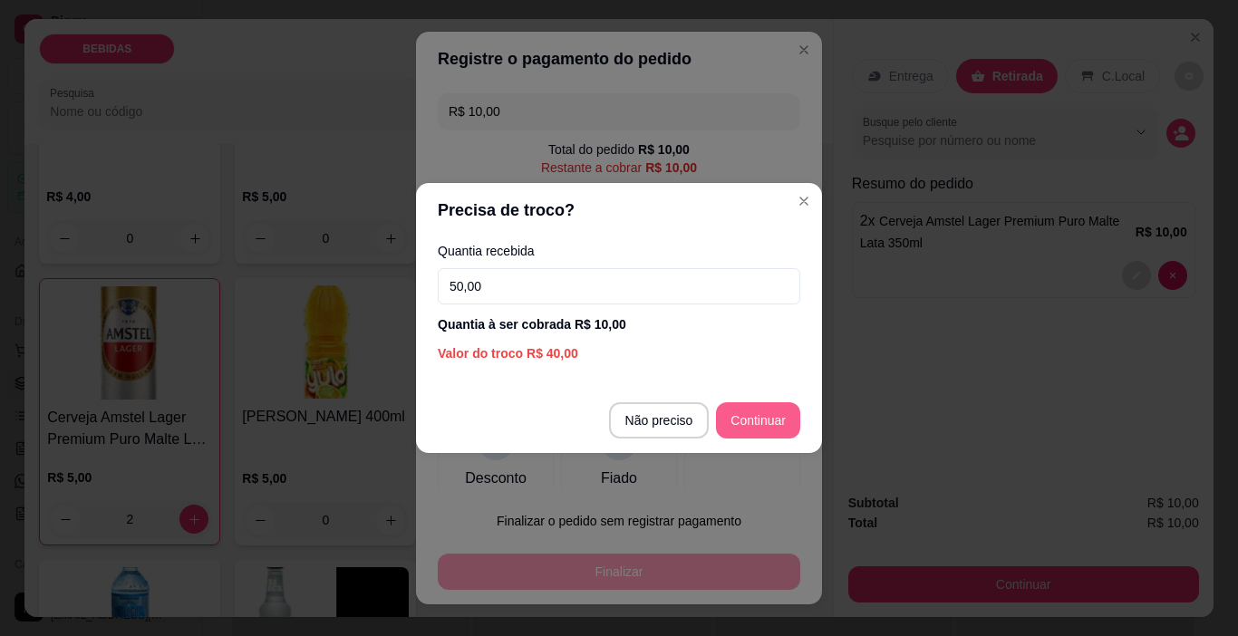
type input "50,00"
type input "R$ 0,00"
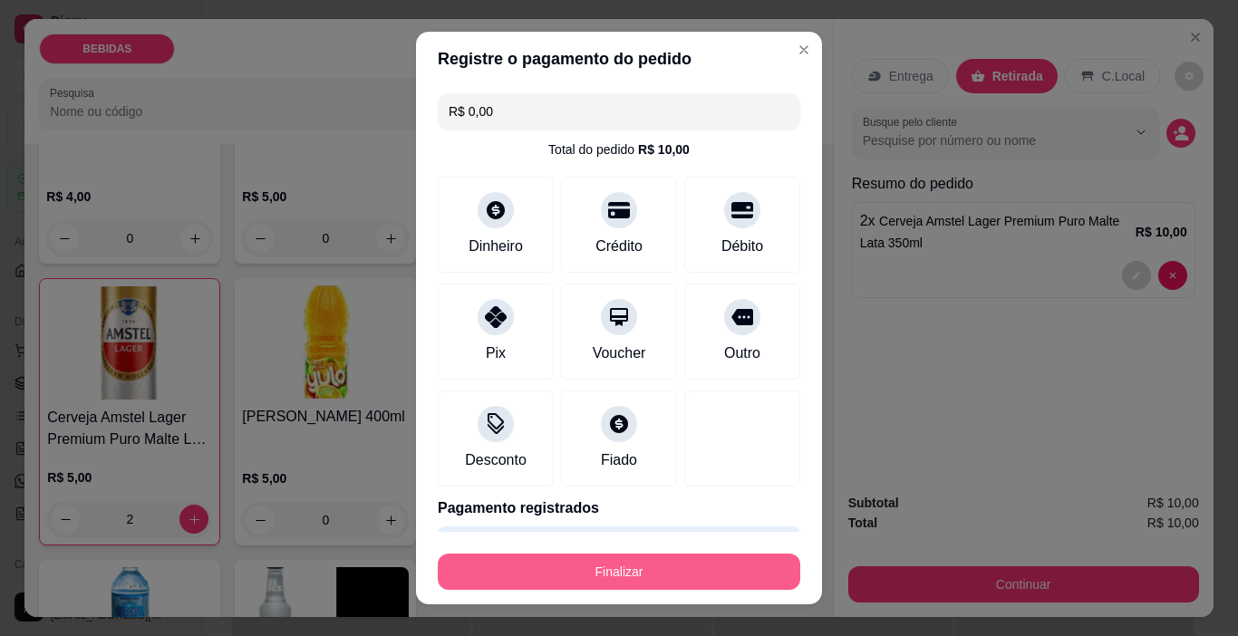
click at [720, 558] on button "Finalizar" at bounding box center [619, 572] width 362 height 36
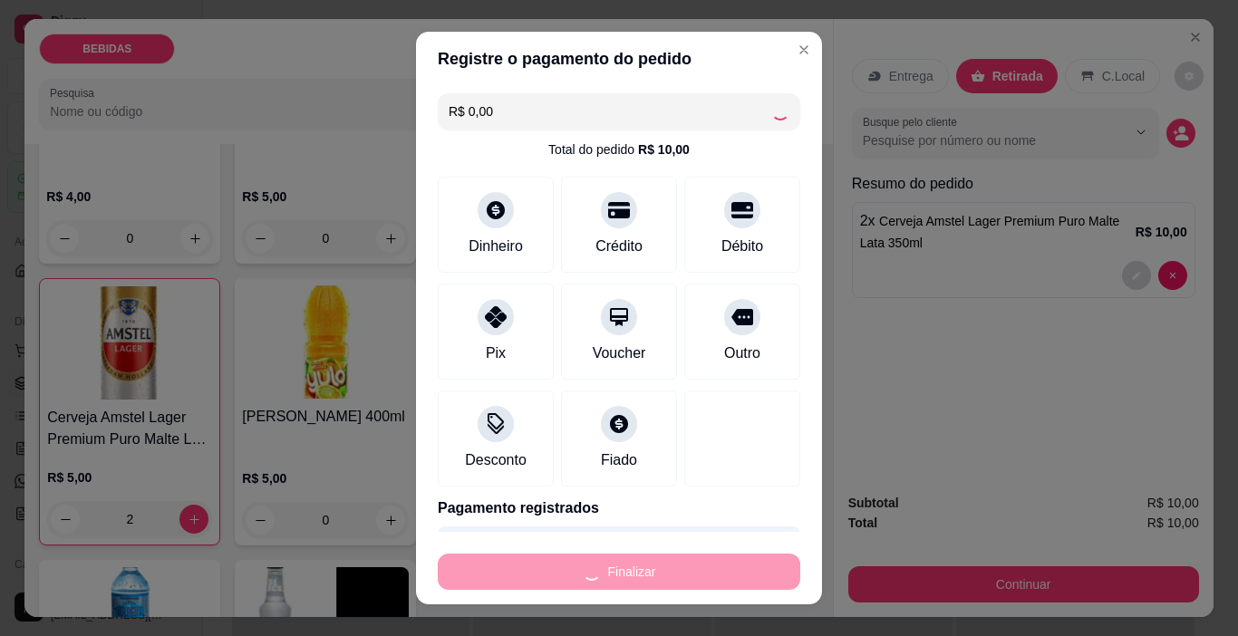
type input "0"
type input "-R$ 10,00"
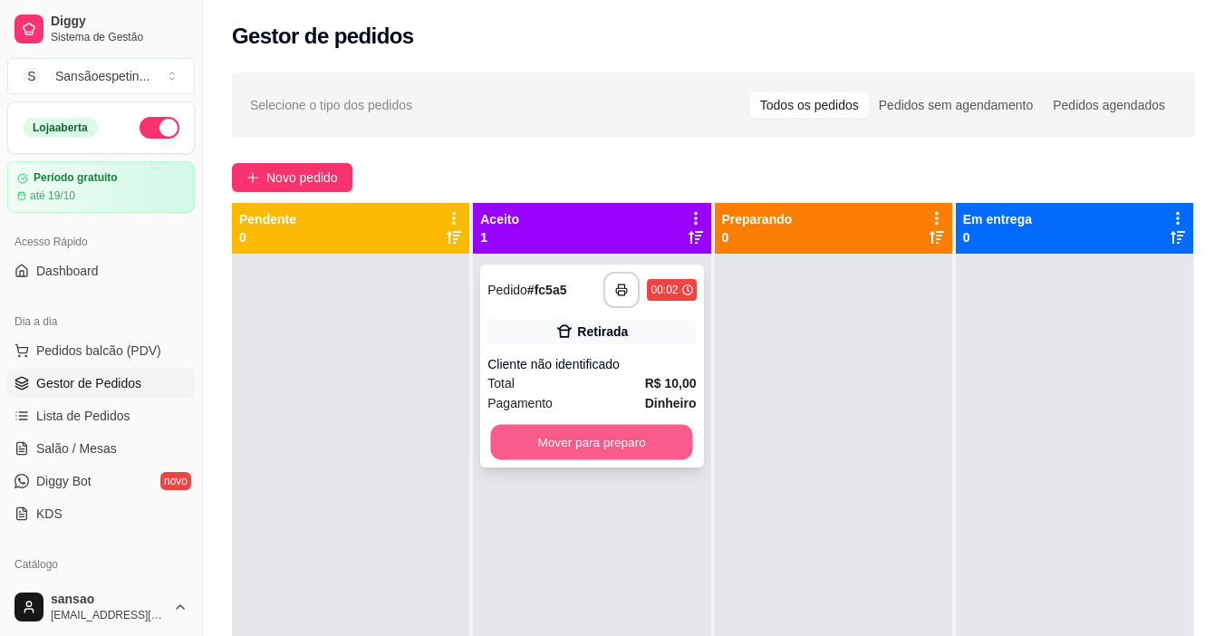
click at [624, 445] on button "Mover para preparo" at bounding box center [592, 442] width 202 height 35
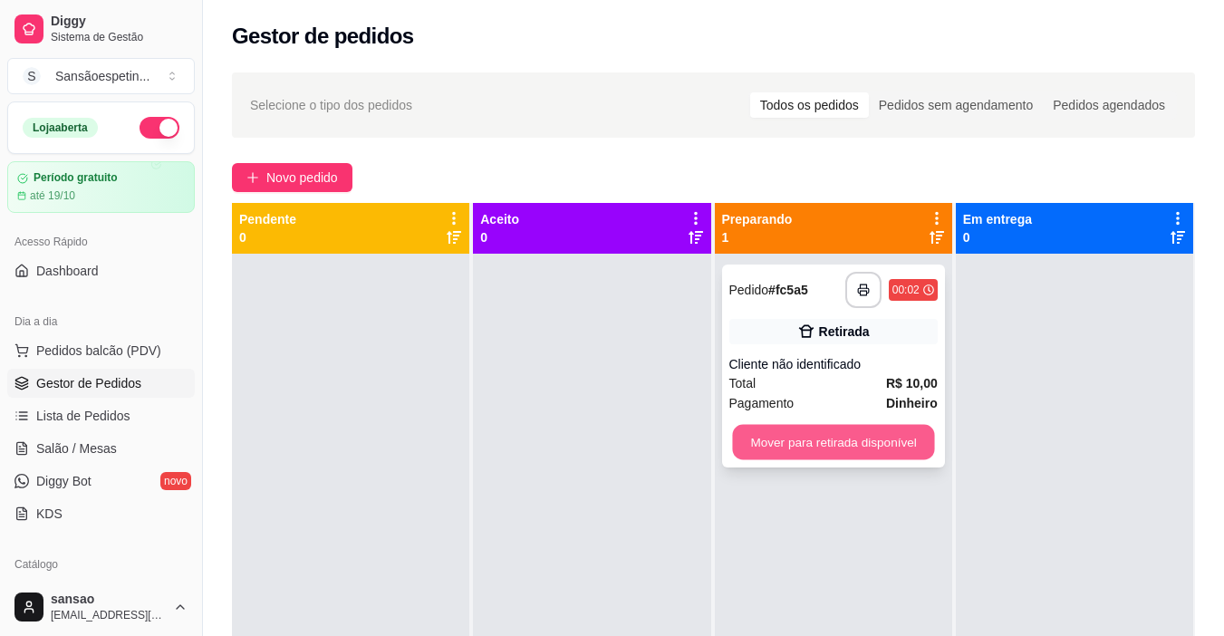
click at [768, 431] on button "Mover para retirada disponível" at bounding box center [833, 442] width 202 height 35
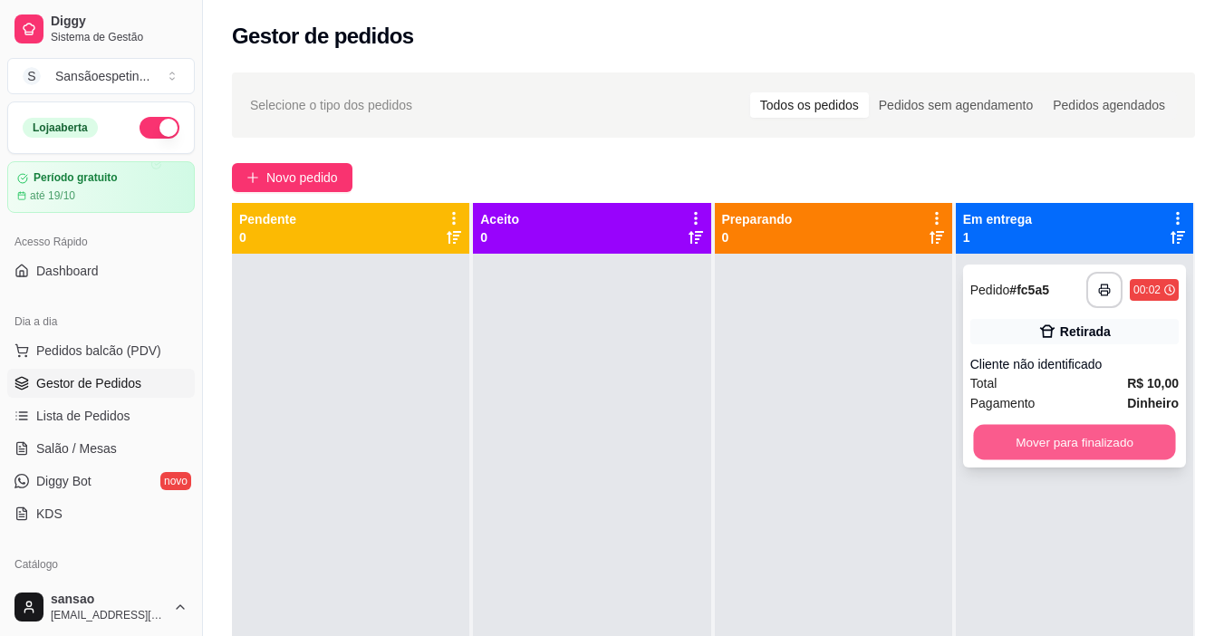
click at [1140, 440] on button "Mover para finalizado" at bounding box center [1074, 442] width 202 height 35
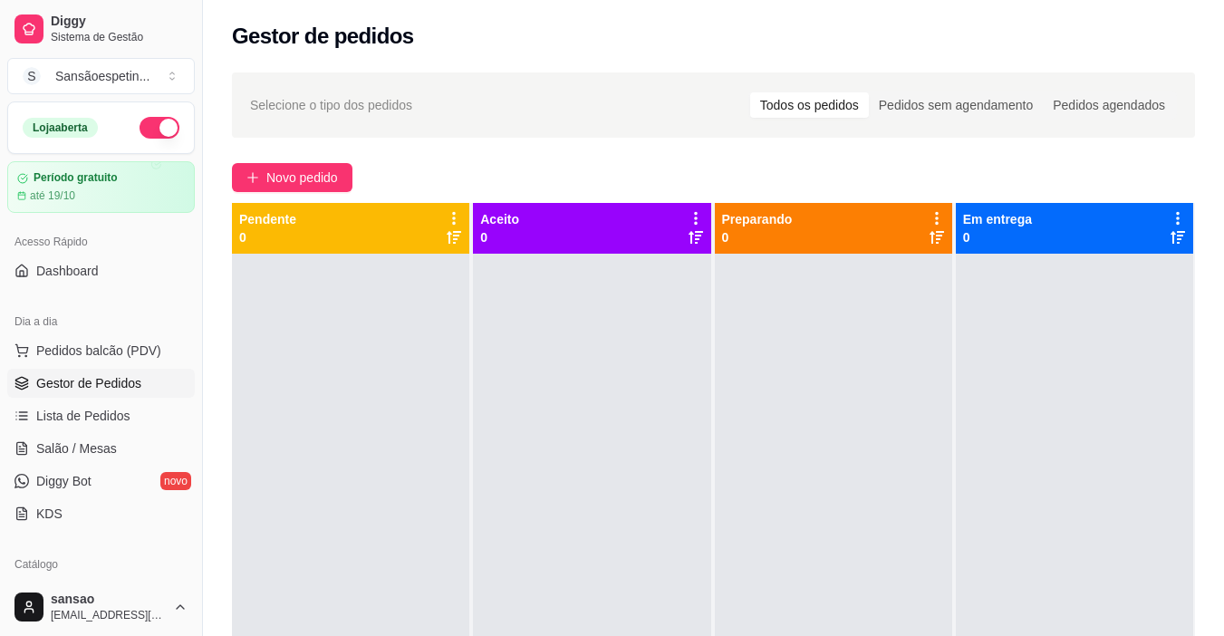
click at [588, 52] on div "Gestor de pedidos" at bounding box center [713, 31] width 1021 height 62
